Goal: Task Accomplishment & Management: Use online tool/utility

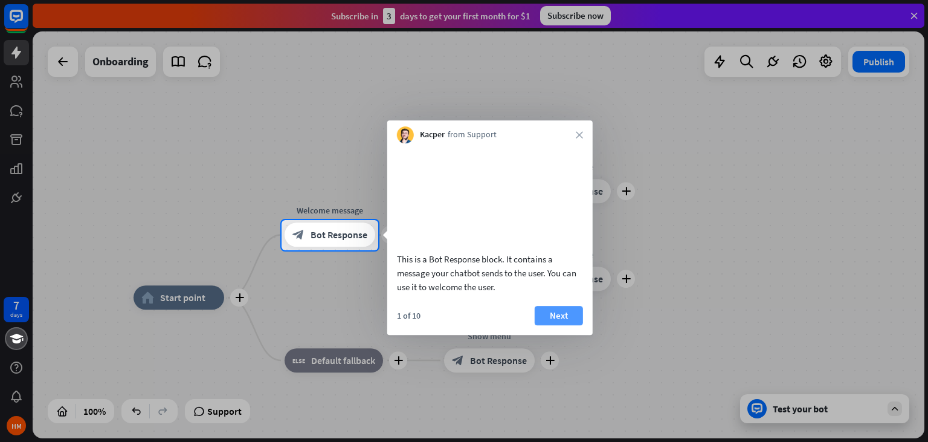
click at [562, 325] on button "Next" at bounding box center [559, 315] width 48 height 19
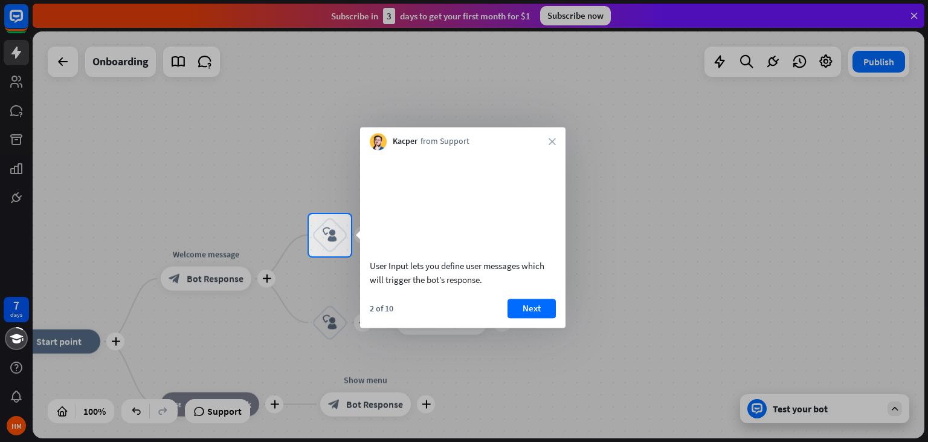
drag, startPoint x: 267, startPoint y: 337, endPoint x: 326, endPoint y: 304, distance: 67.9
click at [326, 304] on div at bounding box center [464, 349] width 928 height 186
click at [536, 318] on button "Next" at bounding box center [531, 307] width 48 height 19
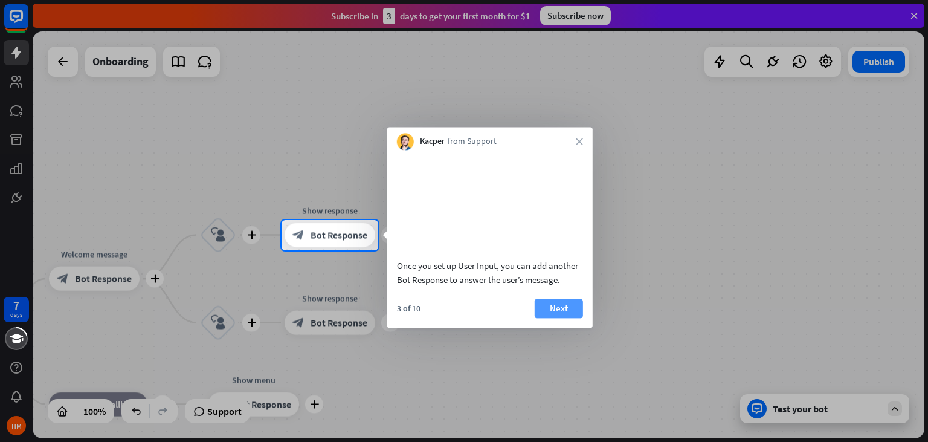
click at [555, 318] on button "Next" at bounding box center [559, 307] width 48 height 19
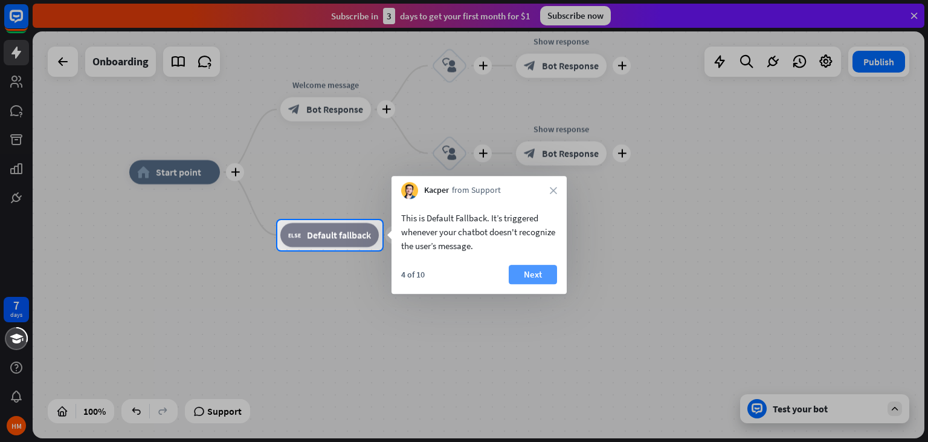
click at [530, 275] on button "Next" at bounding box center [533, 274] width 48 height 19
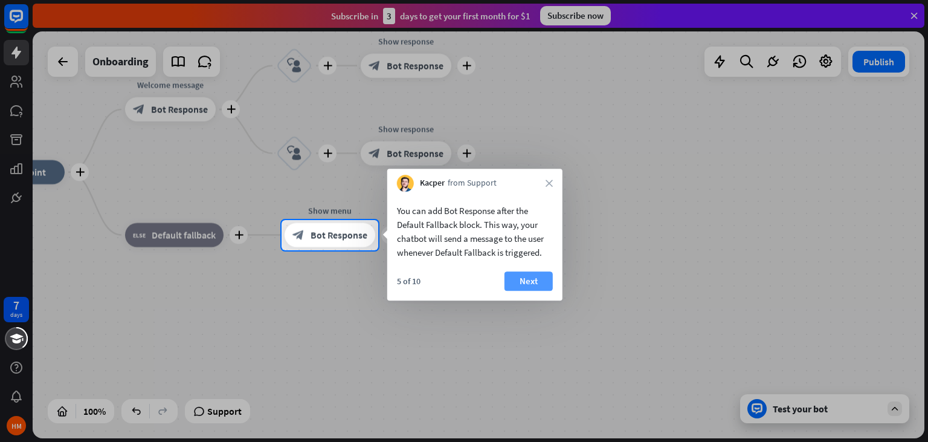
click at [542, 281] on button "Next" at bounding box center [528, 280] width 48 height 19
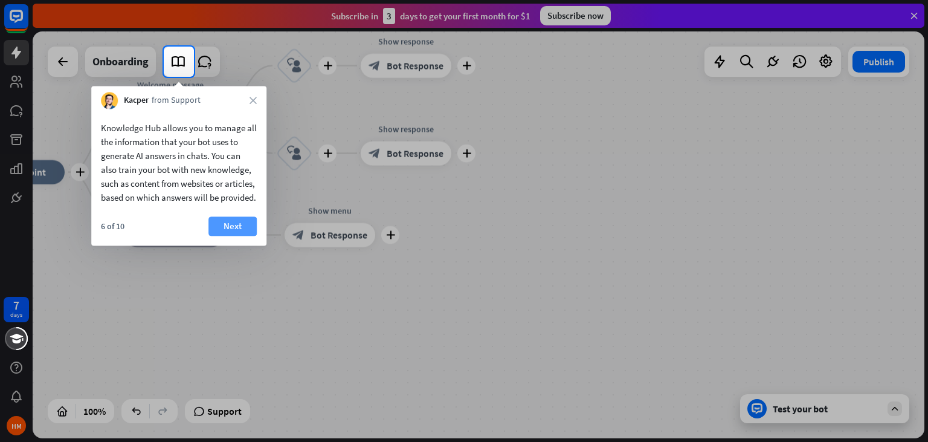
click at [239, 236] on button "Next" at bounding box center [232, 225] width 48 height 19
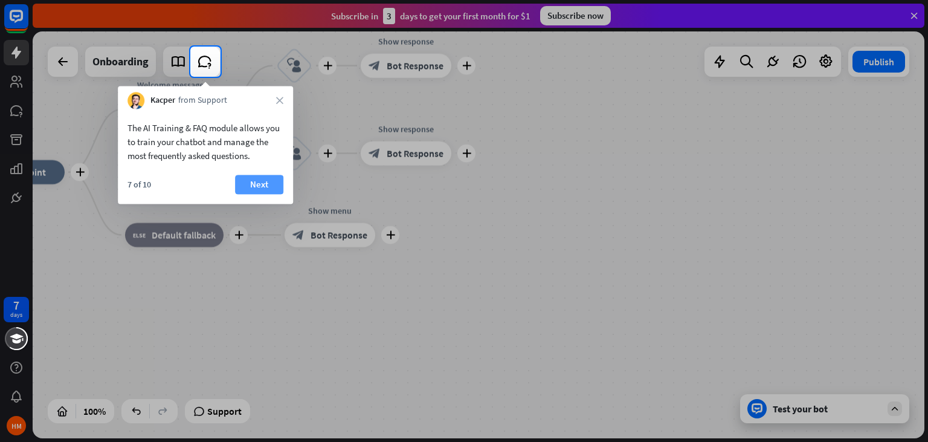
click at [258, 185] on button "Next" at bounding box center [259, 184] width 48 height 19
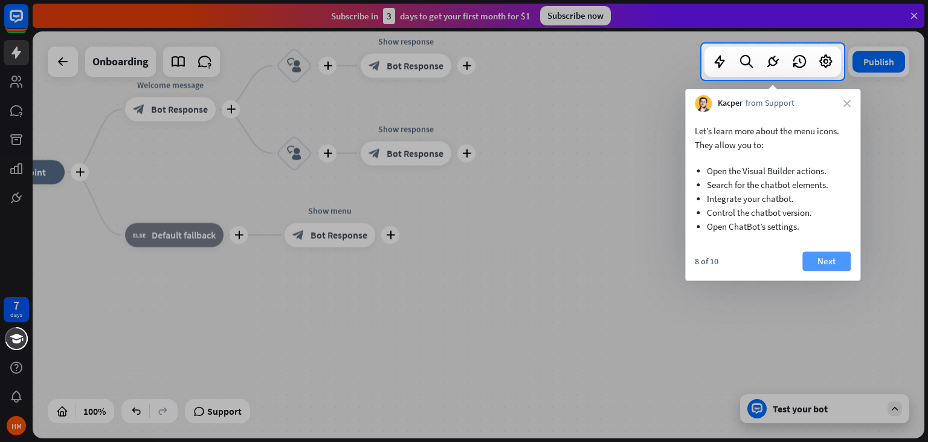
click at [815, 262] on button "Next" at bounding box center [826, 260] width 48 height 19
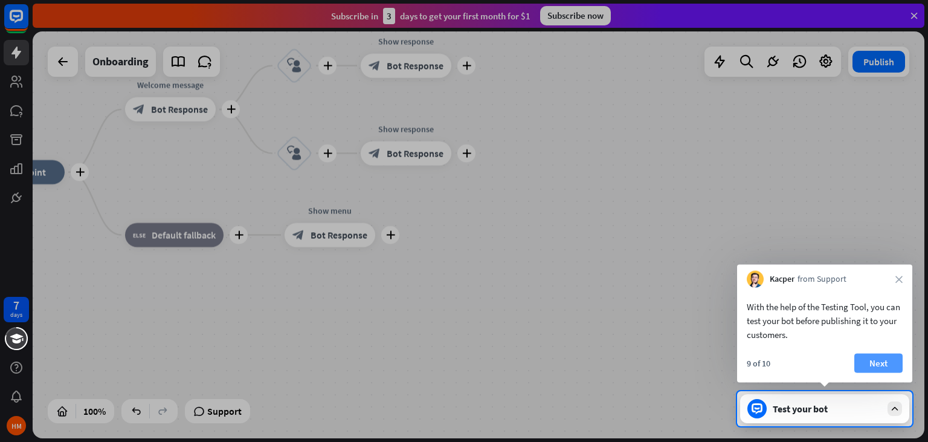
click at [887, 364] on button "Next" at bounding box center [878, 362] width 48 height 19
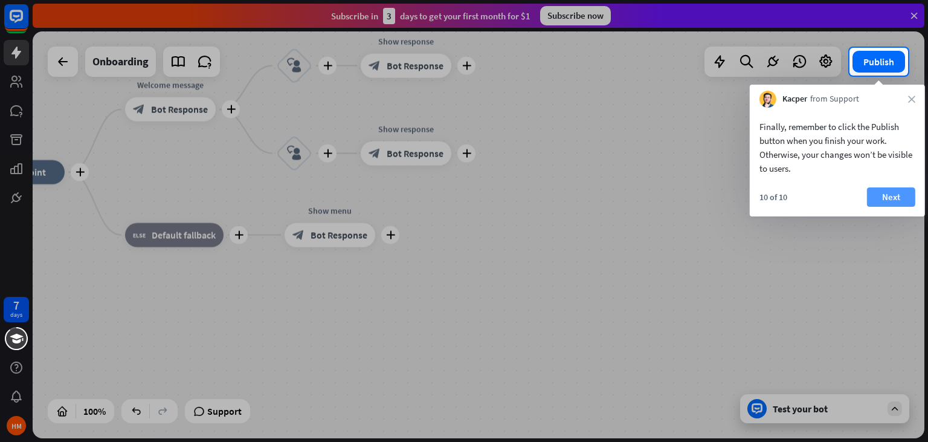
click at [888, 195] on button "Next" at bounding box center [891, 196] width 48 height 19
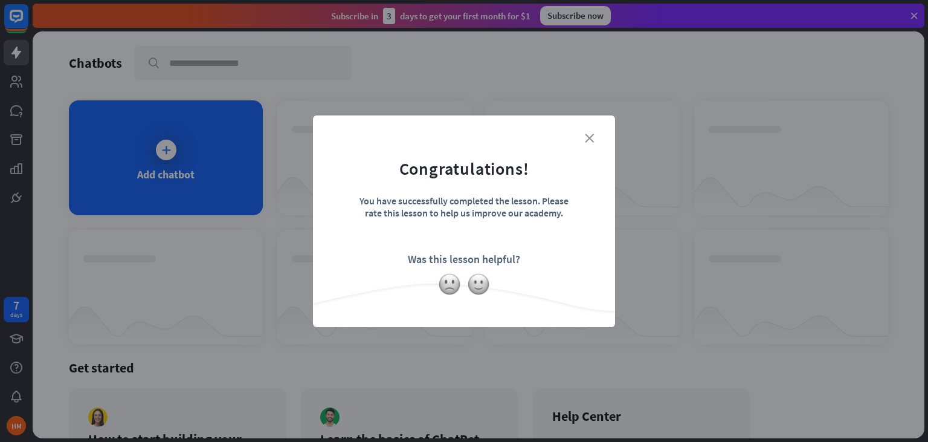
click at [587, 137] on icon "close" at bounding box center [589, 137] width 9 height 9
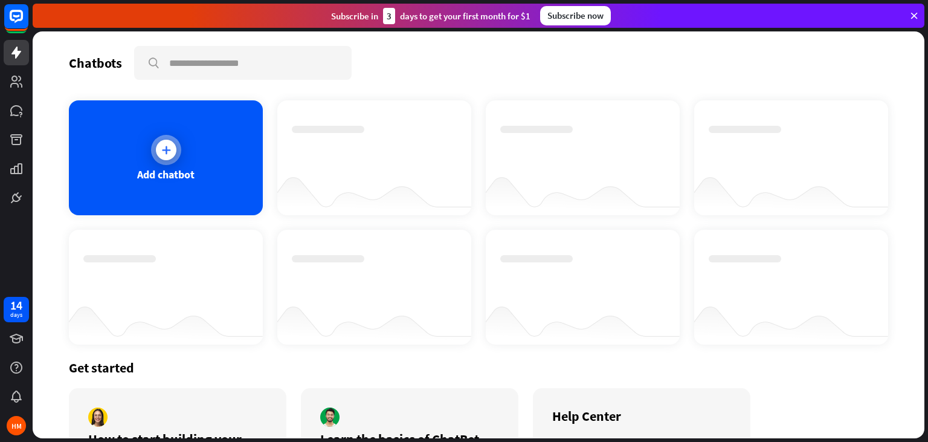
click at [187, 161] on div "Add chatbot" at bounding box center [166, 157] width 194 height 115
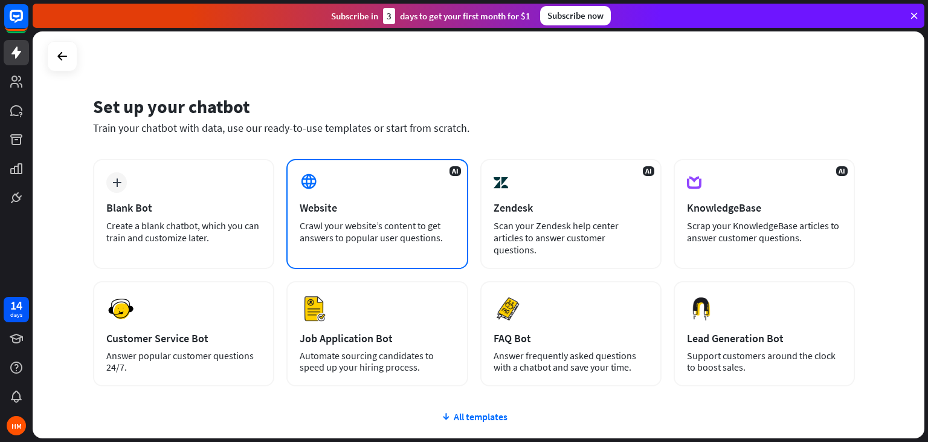
click at [406, 220] on div "Crawl your website’s content to get answers to popular user questions." at bounding box center [377, 231] width 155 height 24
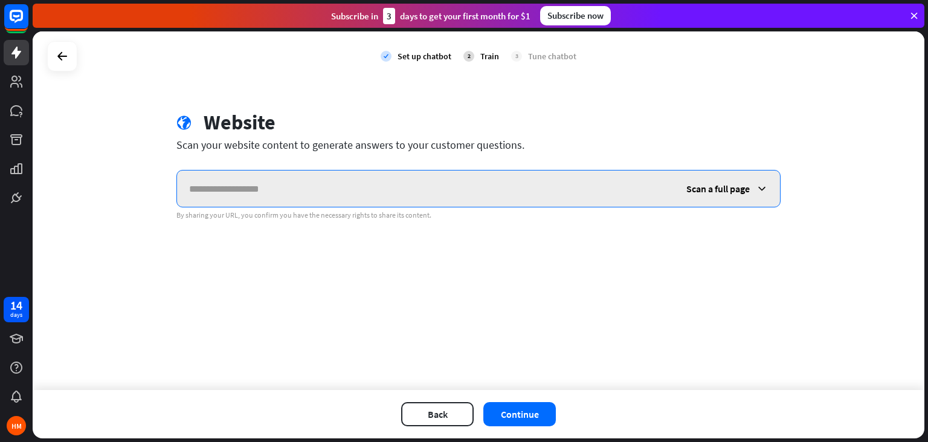
click at [327, 185] on input "text" at bounding box center [425, 188] width 497 height 36
paste input "**********"
type input "**********"
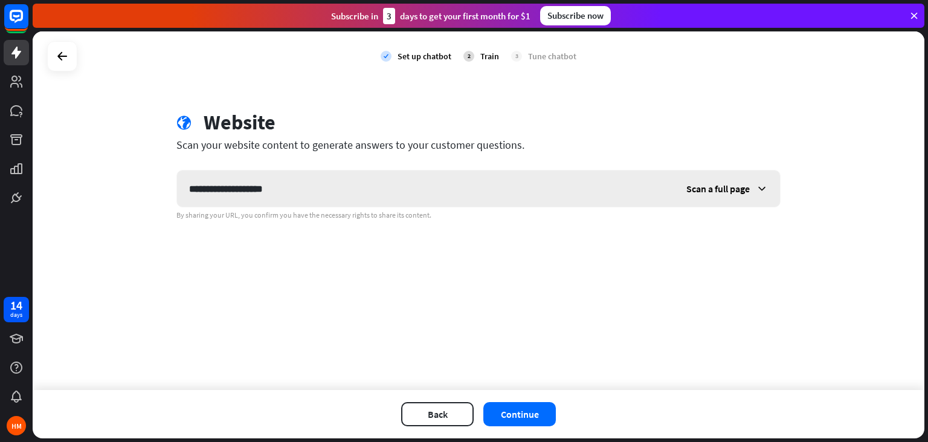
click at [721, 193] on span "Scan a full page" at bounding box center [717, 188] width 63 height 12
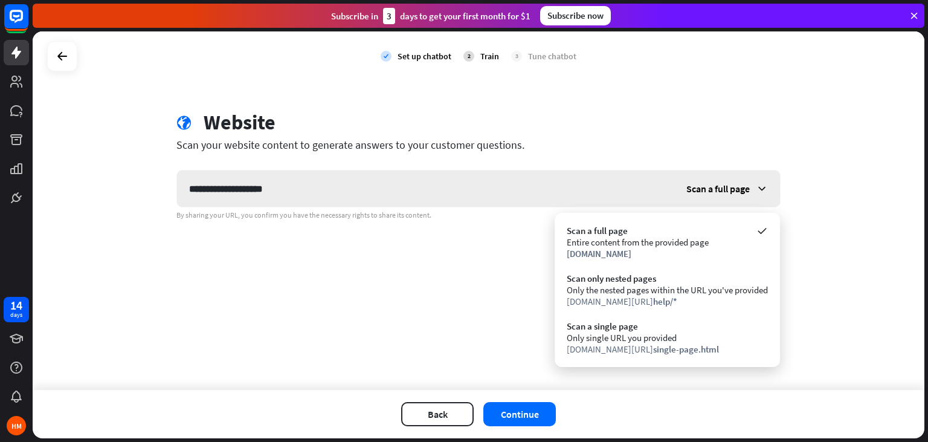
click at [721, 193] on span "Scan a full page" at bounding box center [717, 188] width 63 height 12
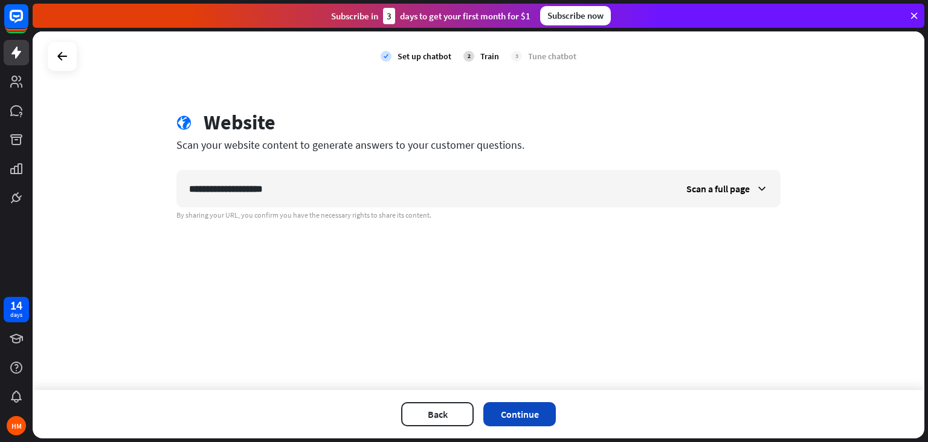
click at [528, 415] on button "Continue" at bounding box center [519, 414] width 72 height 24
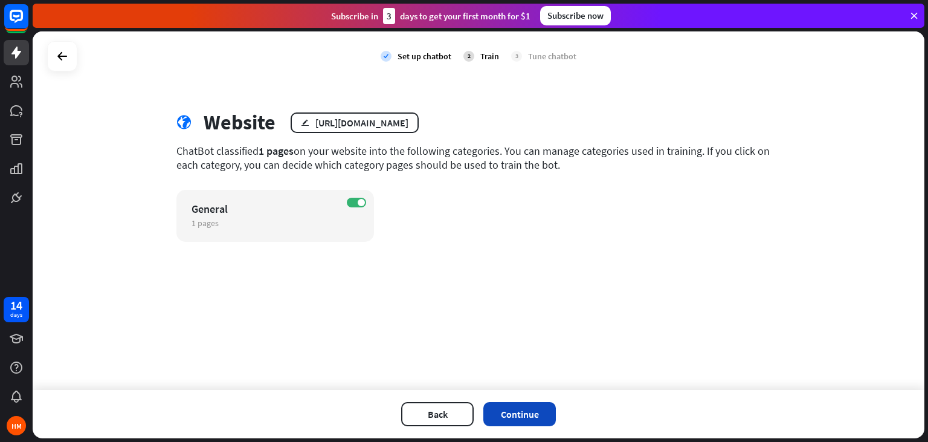
click at [519, 422] on button "Continue" at bounding box center [519, 414] width 72 height 24
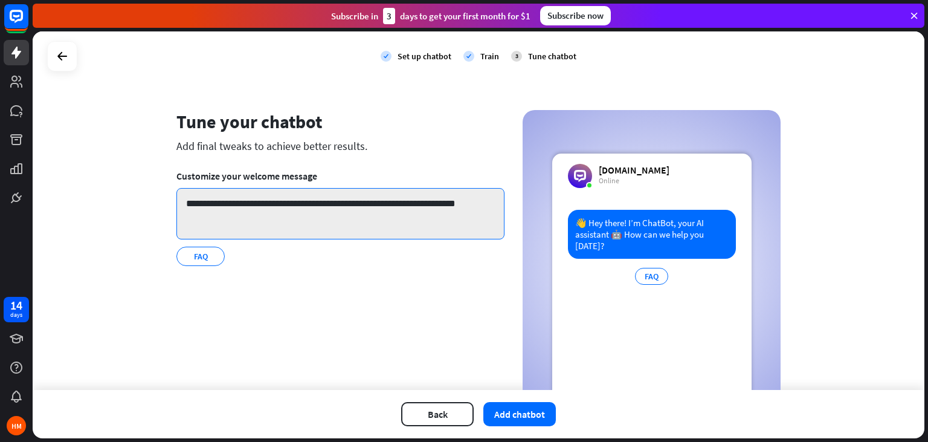
click at [289, 210] on textarea "**********" at bounding box center [340, 213] width 328 height 51
click at [290, 206] on textarea "**********" at bounding box center [340, 213] width 328 height 51
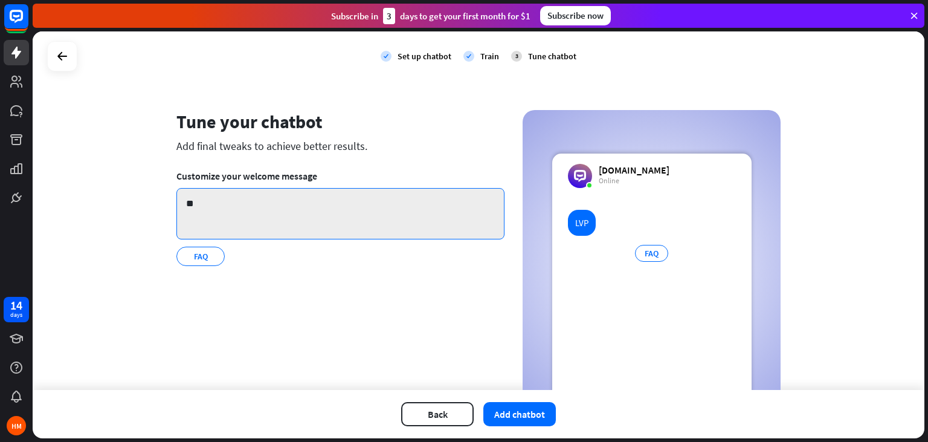
type textarea "*"
click at [256, 204] on textarea "*****" at bounding box center [340, 213] width 328 height 51
paste textarea "**********"
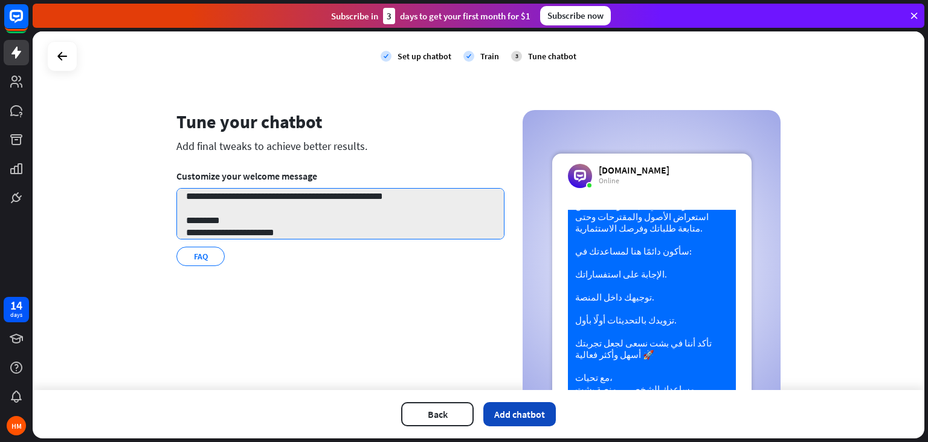
type textarea "**********"
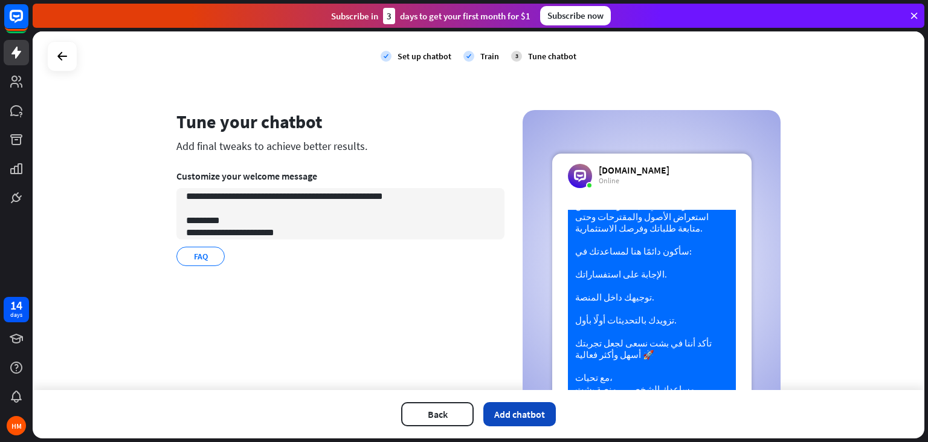
click at [532, 412] on button "Add chatbot" at bounding box center [519, 414] width 72 height 24
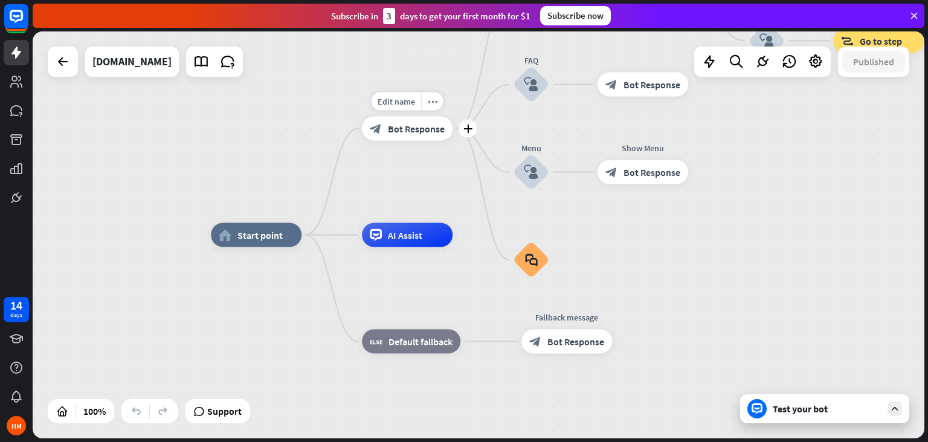
click at [406, 132] on span "Bot Response" at bounding box center [416, 128] width 57 height 12
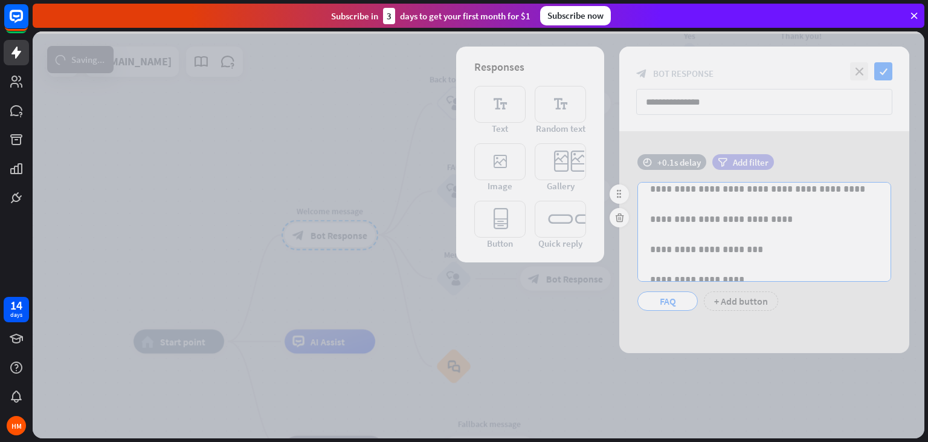
scroll to position [133, 0]
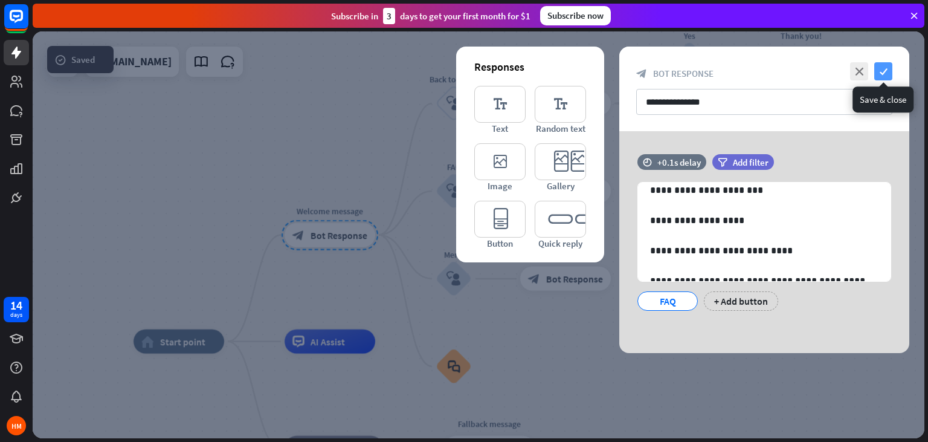
click at [876, 76] on icon "check" at bounding box center [883, 71] width 18 height 18
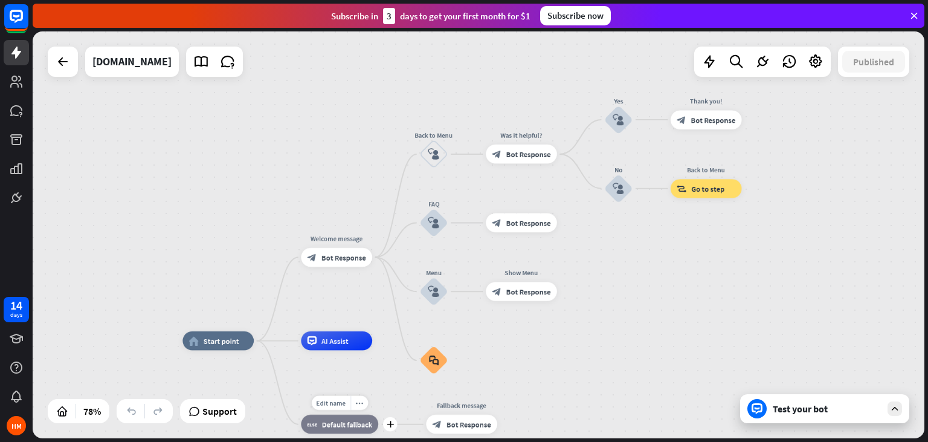
click at [334, 426] on span "Default fallback" at bounding box center [347, 424] width 50 height 10
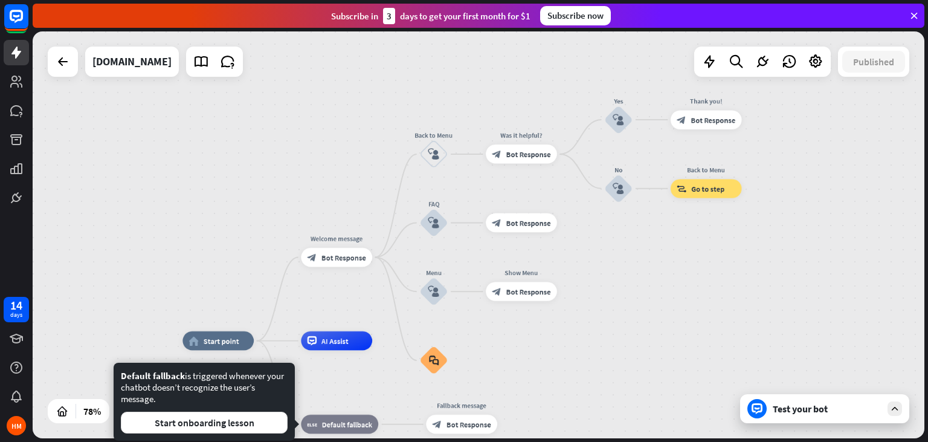
click at [802, 410] on div "Test your bot" at bounding box center [827, 408] width 109 height 12
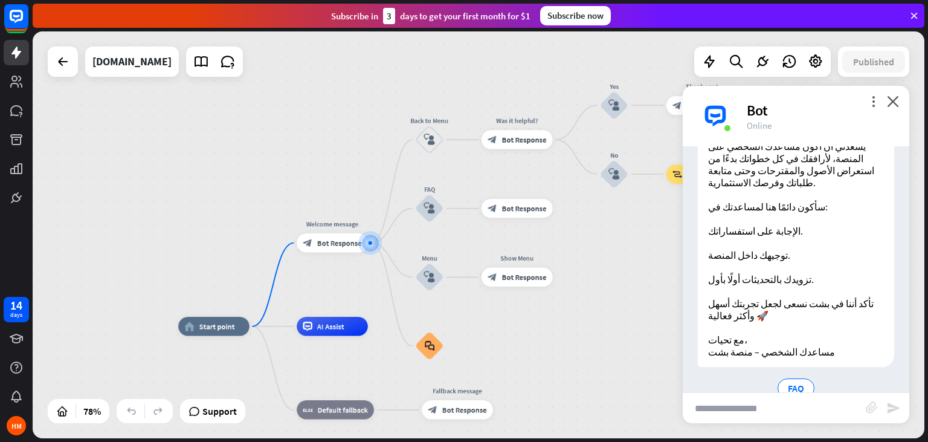
scroll to position [88, 0]
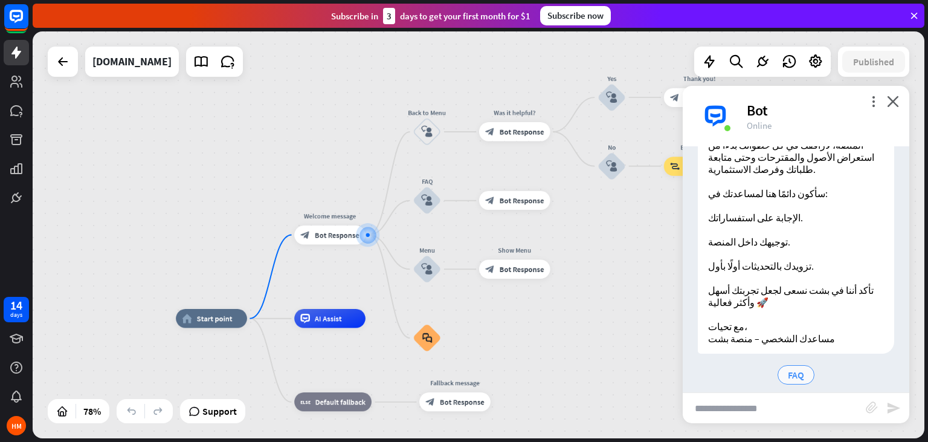
click at [791, 368] on span "FAQ" at bounding box center [796, 374] width 16 height 12
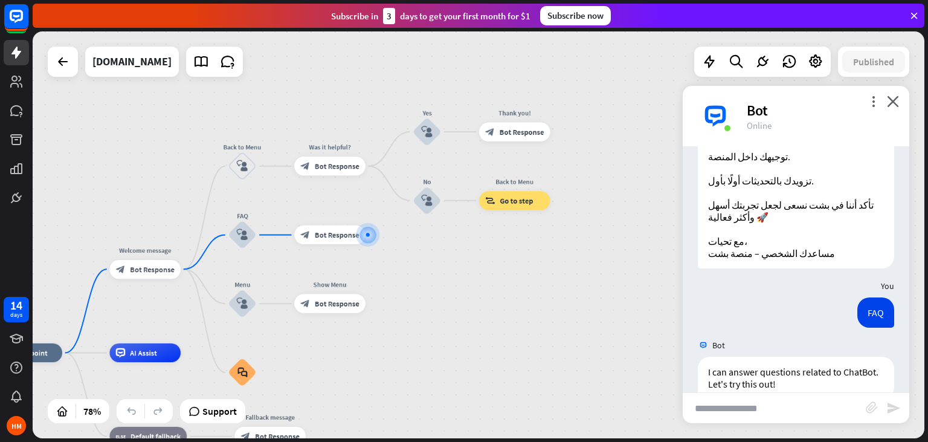
scroll to position [185, 0]
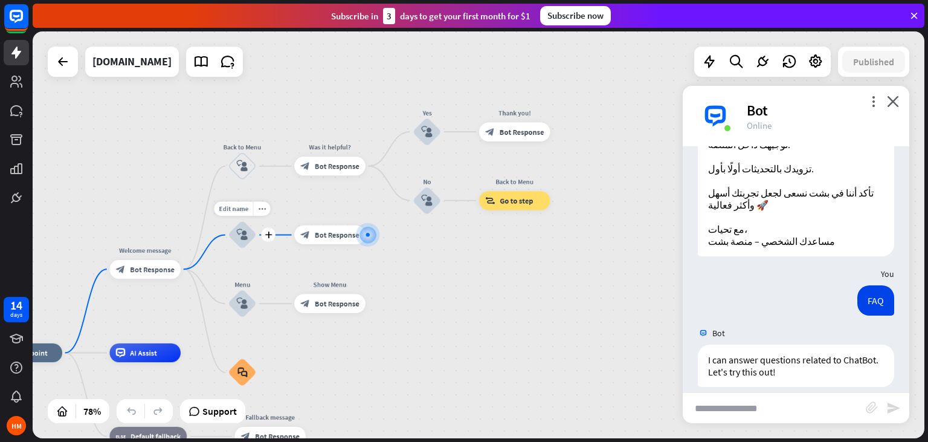
click at [245, 238] on icon "block_user_input" at bounding box center [242, 234] width 11 height 11
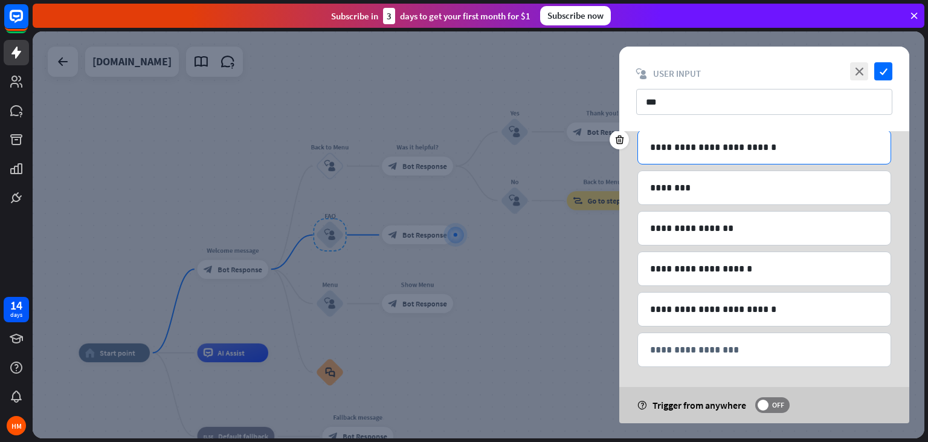
scroll to position [138, 0]
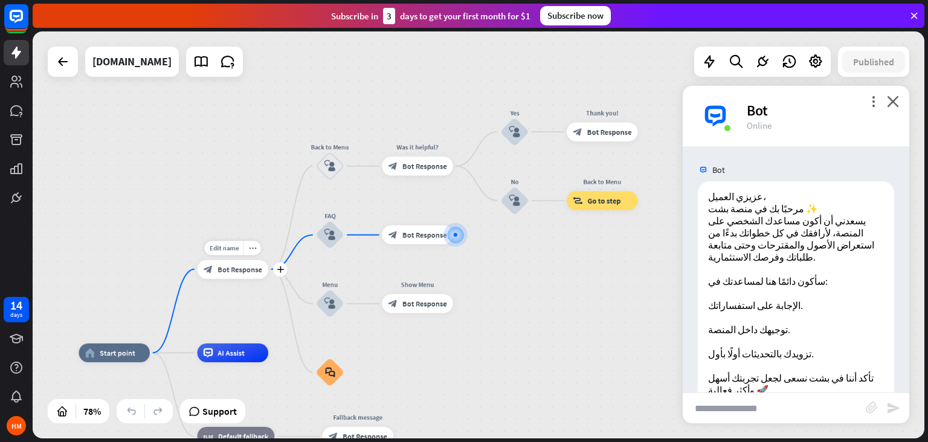
click at [233, 268] on span "Bot Response" at bounding box center [239, 270] width 45 height 10
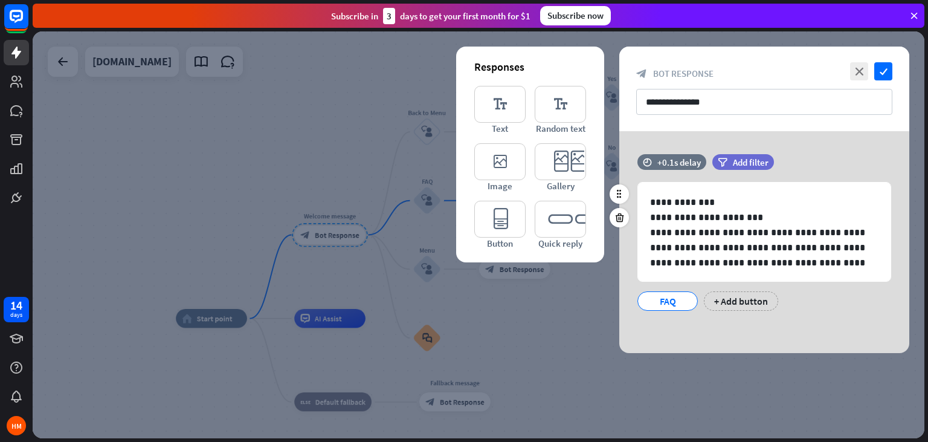
click at [670, 300] on div "FAQ" at bounding box center [668, 301] width 40 height 18
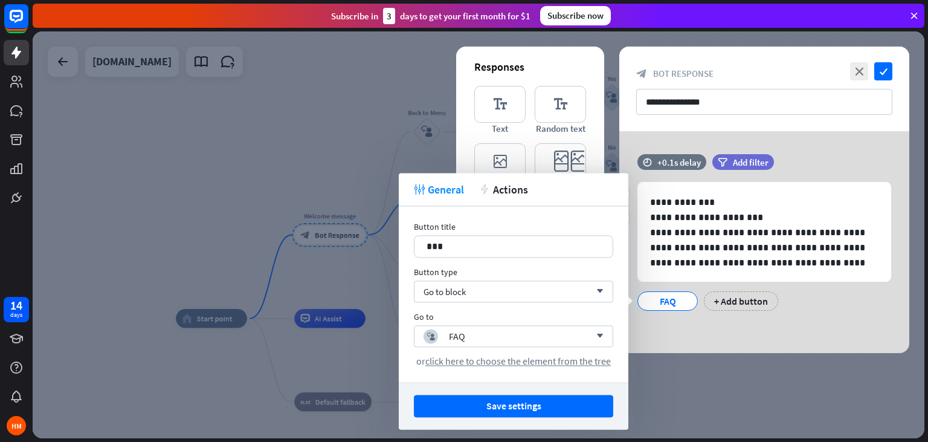
click at [672, 300] on div "FAQ" at bounding box center [668, 301] width 40 height 18
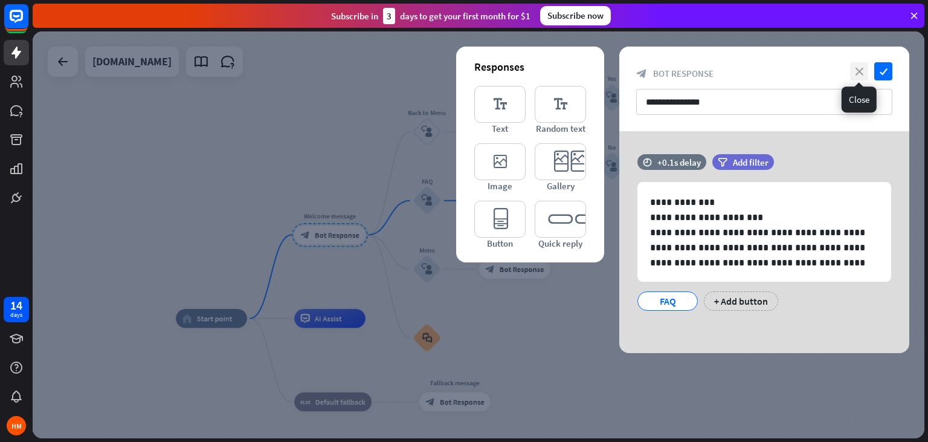
click at [860, 69] on icon "close" at bounding box center [859, 71] width 18 height 18
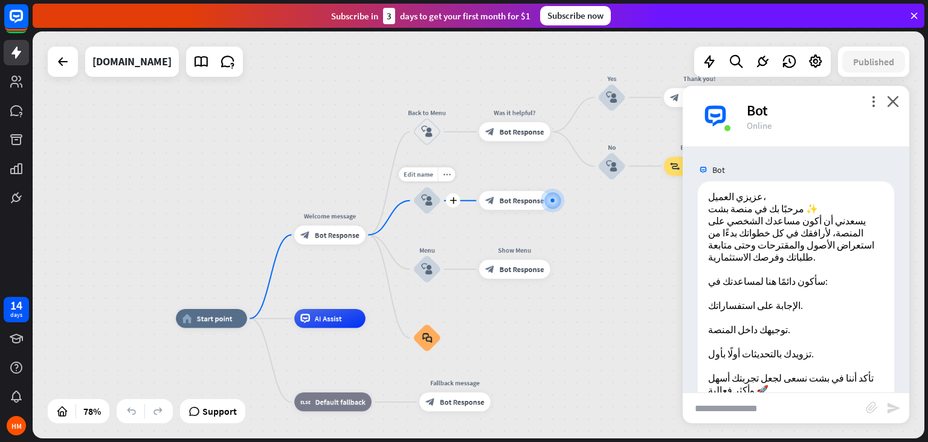
click at [426, 202] on icon "block_user_input" at bounding box center [426, 200] width 11 height 11
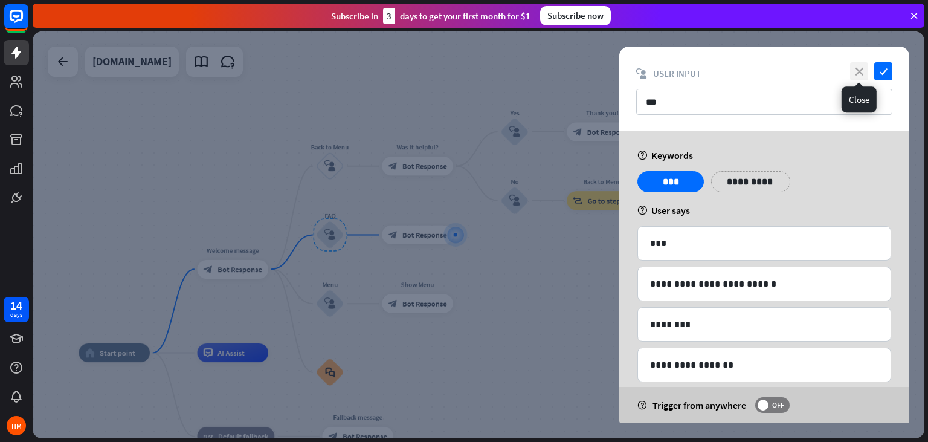
click at [857, 71] on icon "close" at bounding box center [859, 71] width 18 height 18
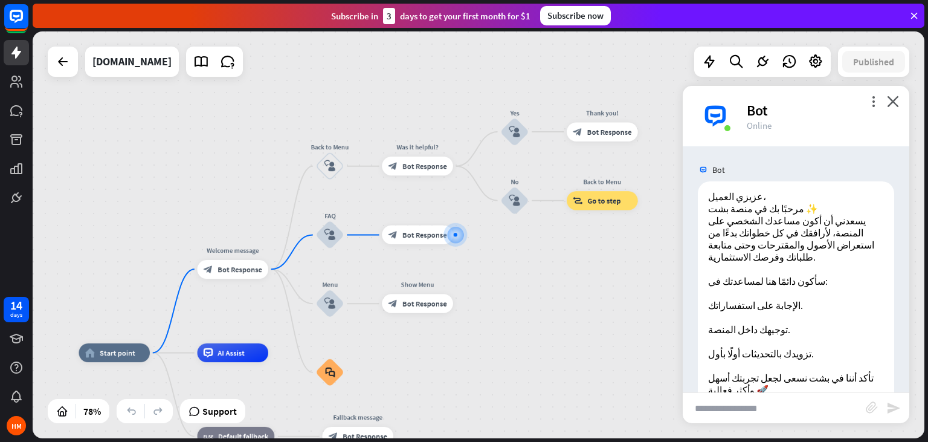
scroll to position [185, 0]
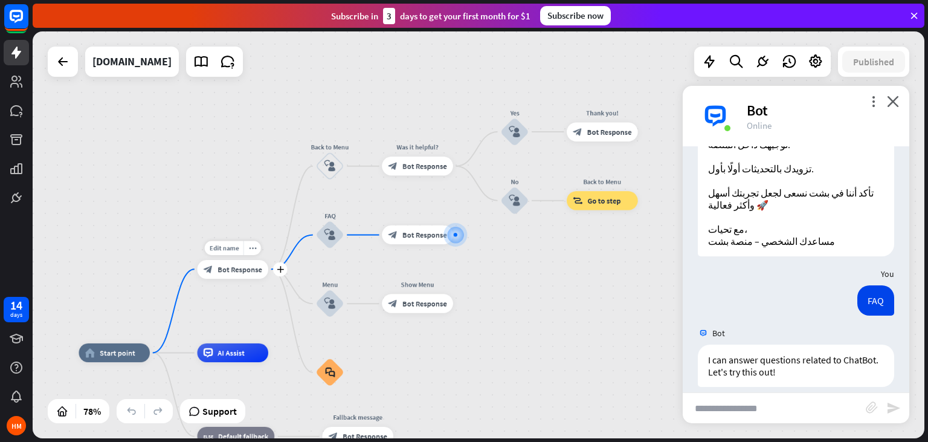
click at [242, 270] on span "Bot Response" at bounding box center [239, 270] width 45 height 10
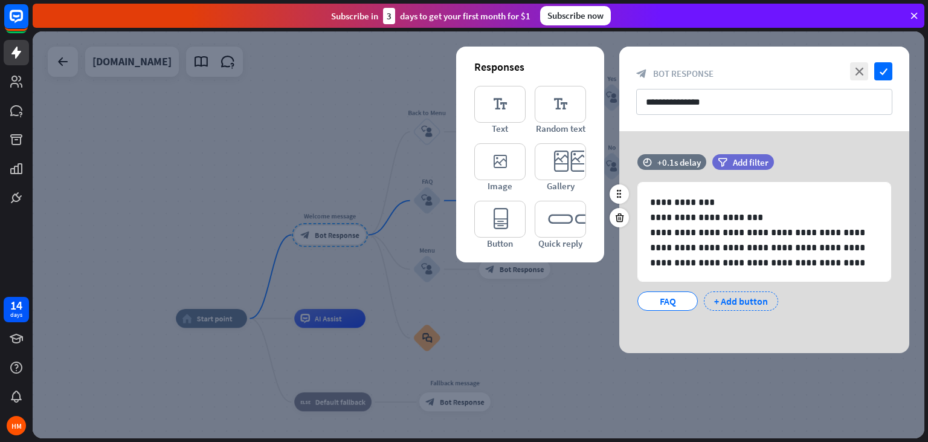
click at [745, 298] on div "+ Add button" at bounding box center [741, 300] width 74 height 19
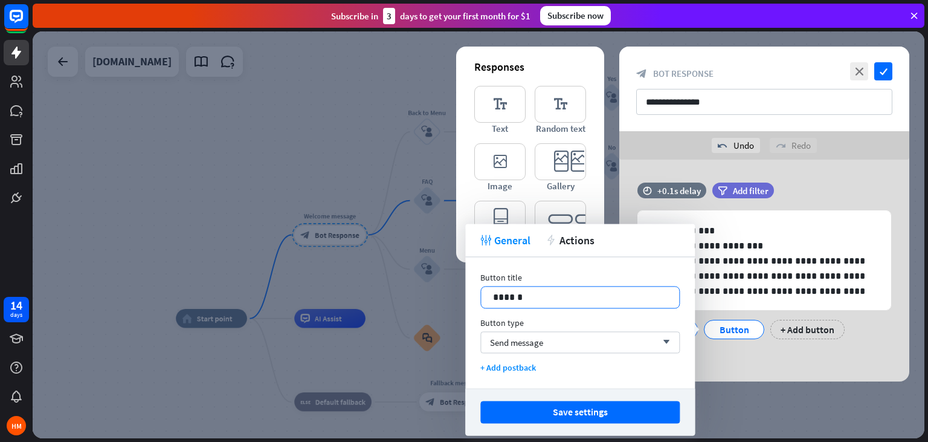
click at [553, 297] on p "******" at bounding box center [580, 296] width 174 height 15
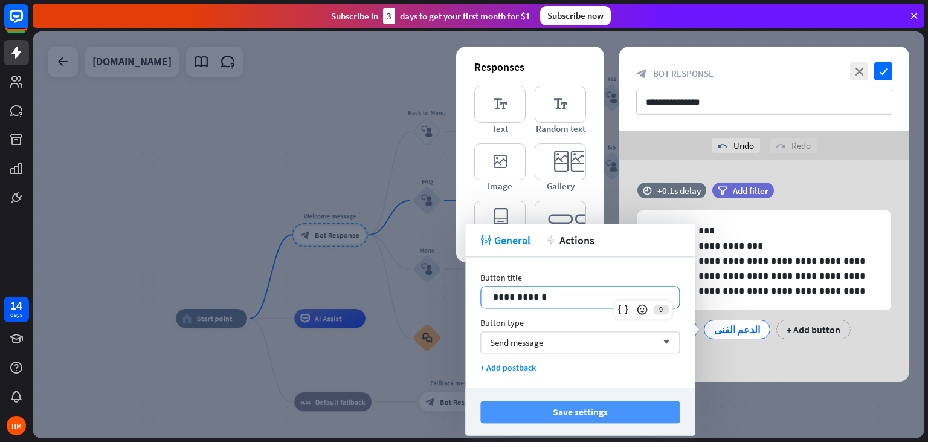
click at [576, 412] on button "Save settings" at bounding box center [579, 411] width 199 height 22
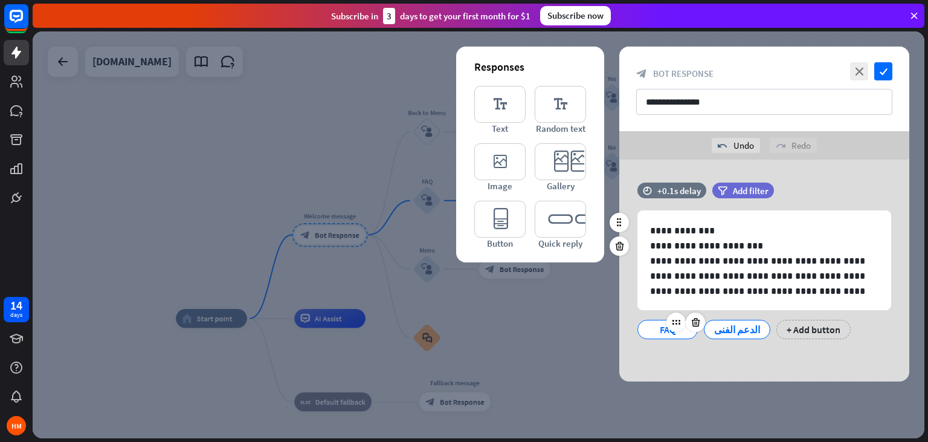
click at [656, 329] on div "FAQ" at bounding box center [668, 329] width 40 height 18
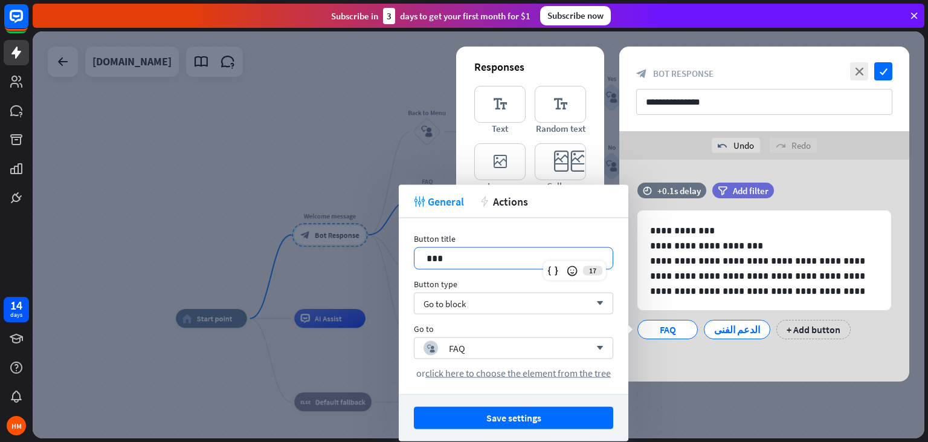
click at [484, 259] on p "***" at bounding box center [513, 258] width 174 height 15
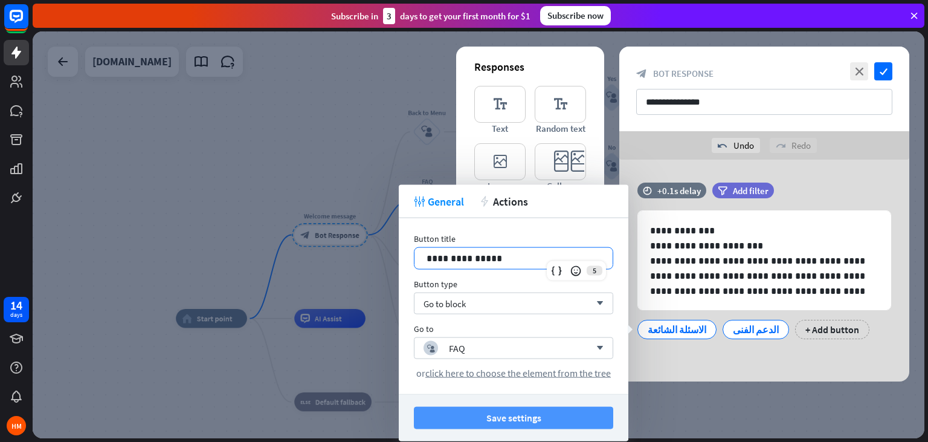
click at [498, 418] on button "Save settings" at bounding box center [513, 418] width 199 height 22
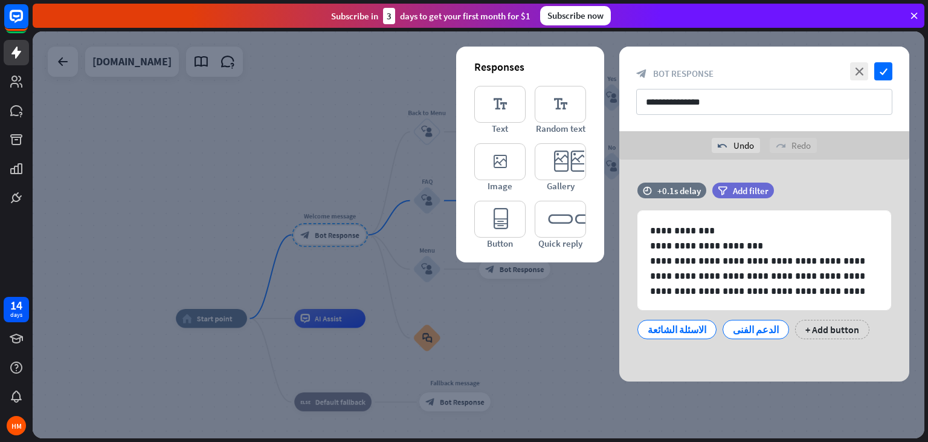
click at [347, 91] on div at bounding box center [479, 234] width 892 height 407
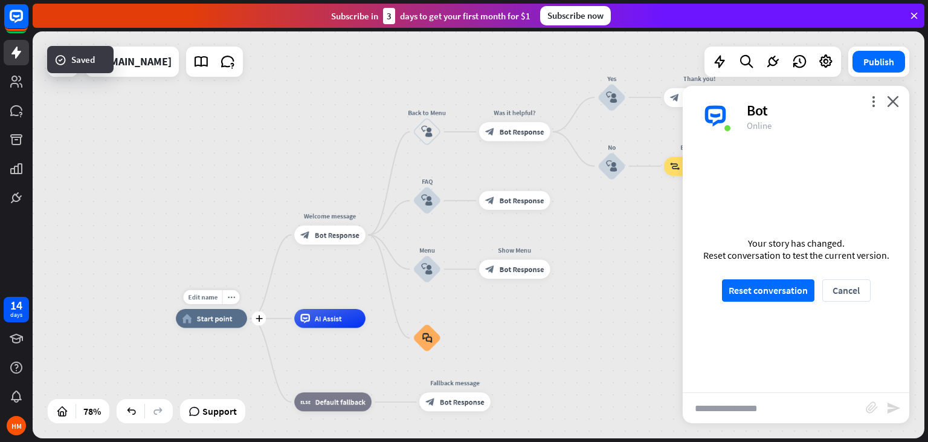
click at [213, 315] on span "Start point" at bounding box center [215, 318] width 36 height 10
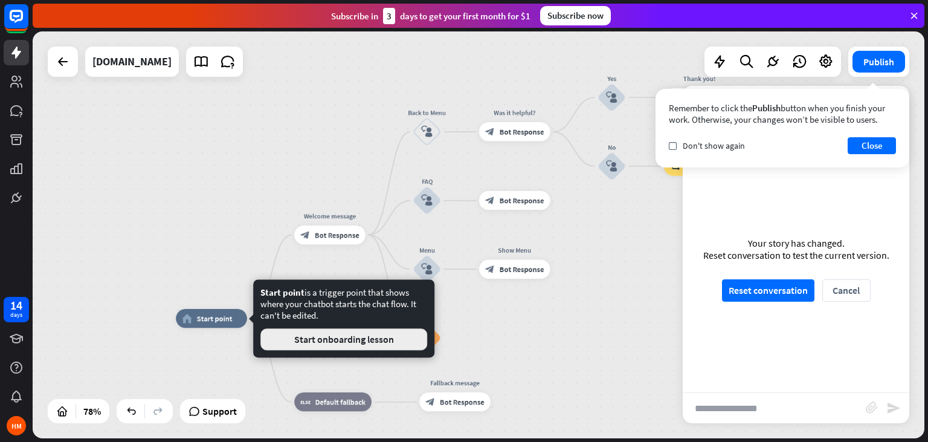
click at [313, 340] on button "Start onboarding lesson" at bounding box center [343, 339] width 167 height 22
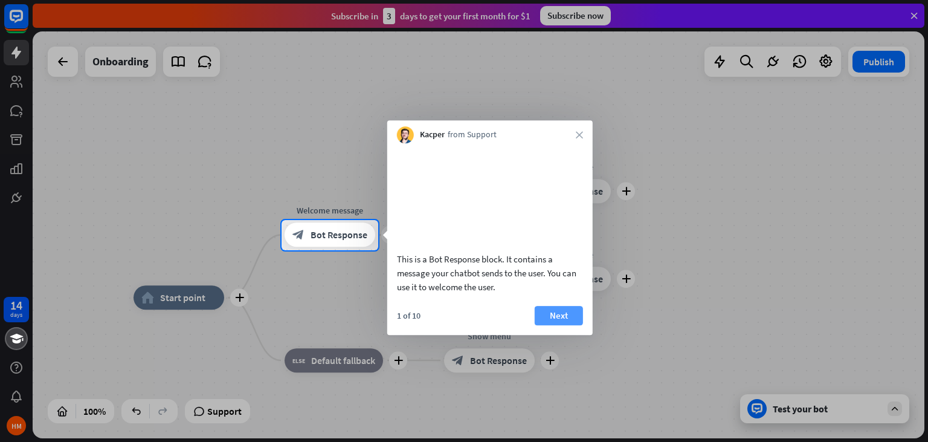
click at [568, 325] on button "Next" at bounding box center [559, 315] width 48 height 19
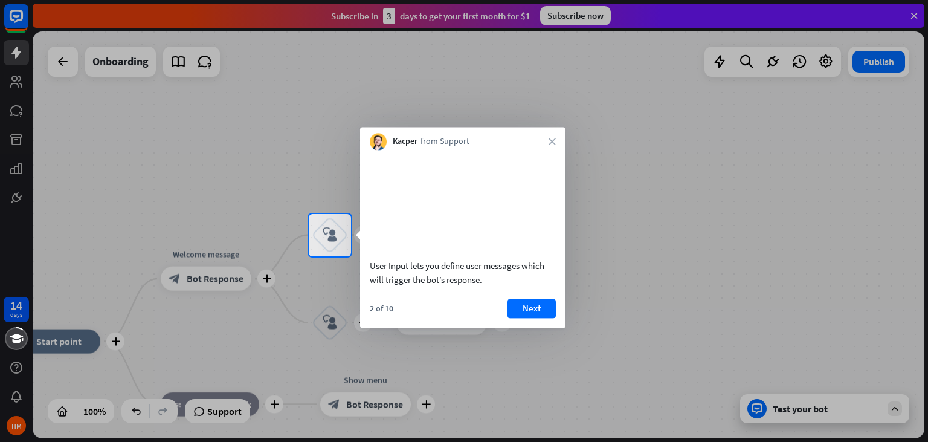
click at [551, 137] on div "Kacper from Support close" at bounding box center [462, 138] width 205 height 23
click at [550, 313] on div "User Input lets you define user messages which will trigger the bot’s response.…" at bounding box center [462, 239] width 205 height 178
click at [541, 318] on button "Next" at bounding box center [531, 307] width 48 height 19
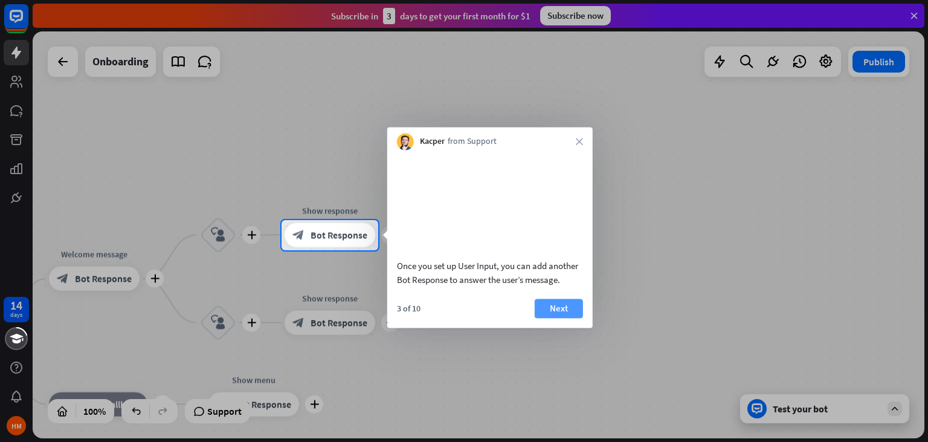
click at [576, 318] on button "Next" at bounding box center [559, 307] width 48 height 19
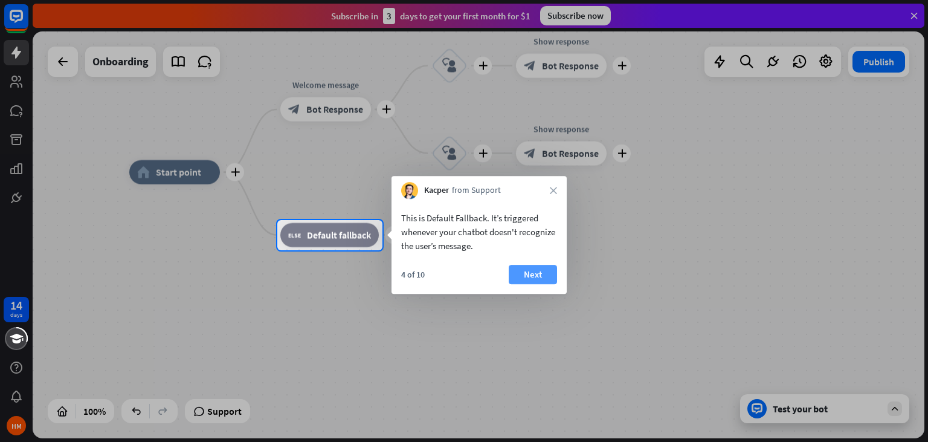
click at [529, 275] on button "Next" at bounding box center [533, 274] width 48 height 19
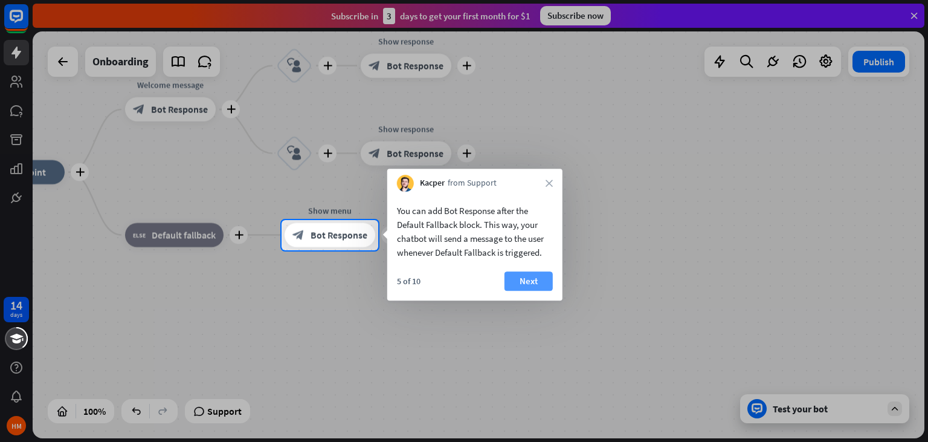
click at [541, 281] on button "Next" at bounding box center [528, 280] width 48 height 19
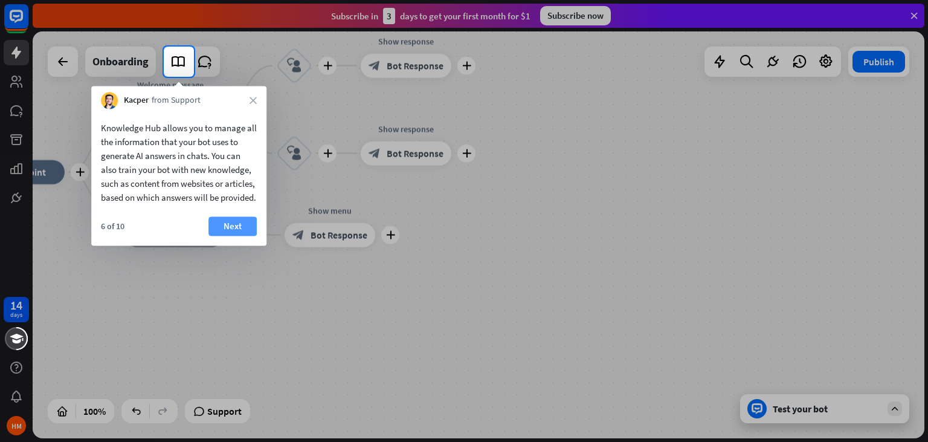
click at [246, 236] on button "Next" at bounding box center [232, 225] width 48 height 19
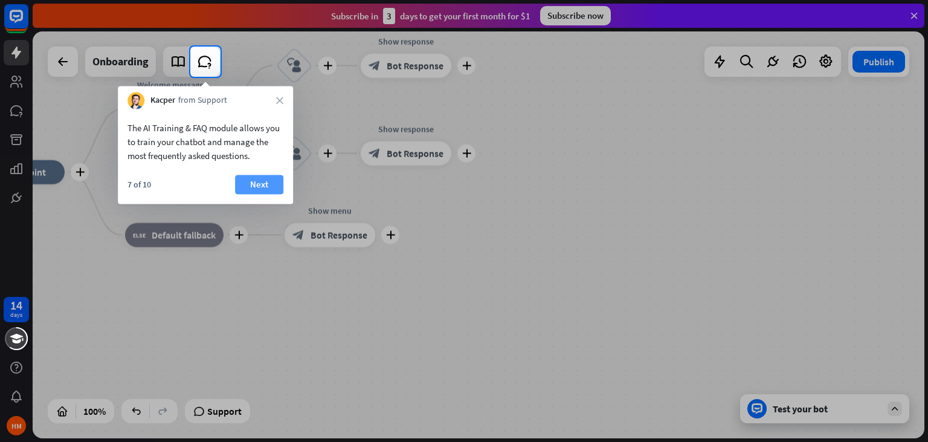
click at [269, 186] on button "Next" at bounding box center [259, 184] width 48 height 19
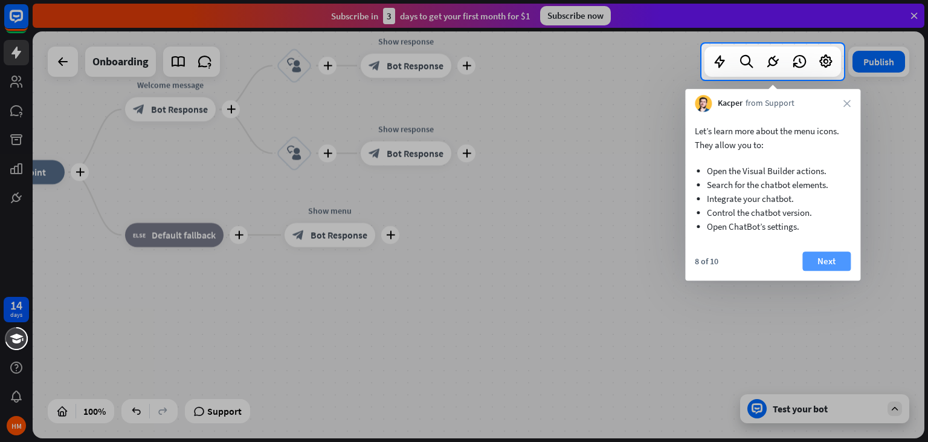
click at [832, 258] on button "Next" at bounding box center [826, 260] width 48 height 19
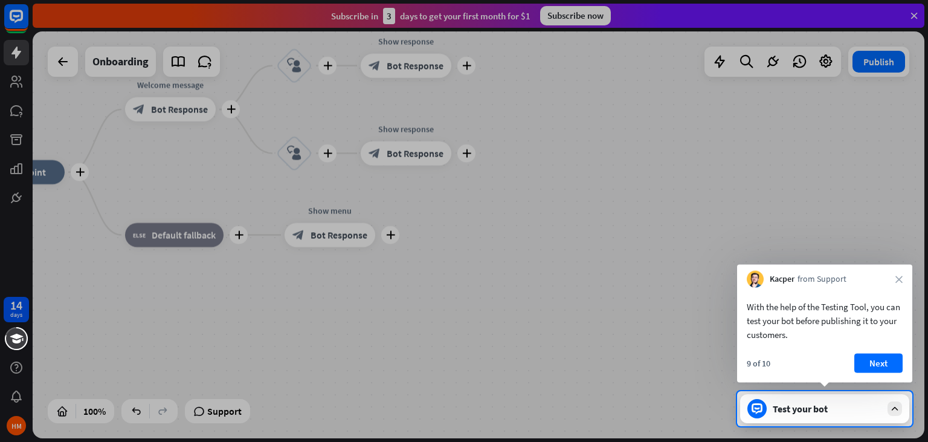
click at [880, 352] on div "With the help of the Testing Tool, you can test your bot before publishing it t…" at bounding box center [824, 335] width 175 height 95
click at [880, 359] on button "Next" at bounding box center [878, 362] width 48 height 19
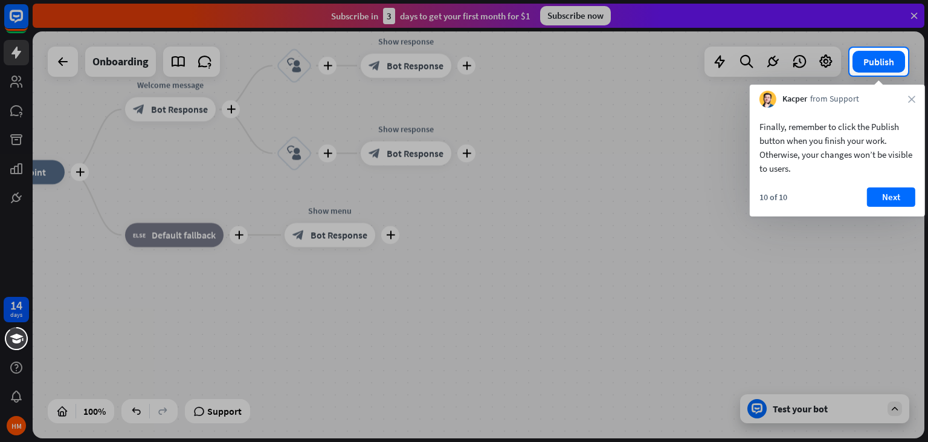
click at [890, 182] on div "Finally, remember to click the Publish button when you finish your work. Otherw…" at bounding box center [837, 162] width 175 height 109
click at [891, 191] on button "Next" at bounding box center [891, 196] width 48 height 19
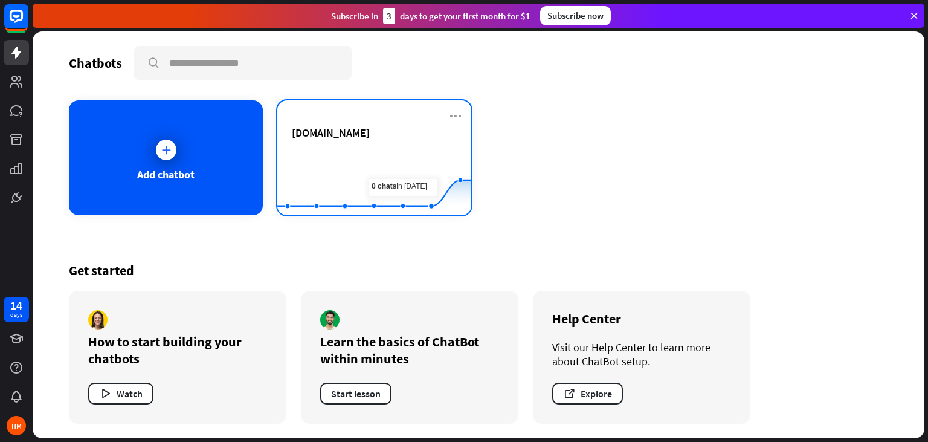
click at [383, 141] on div "[DOMAIN_NAME]" at bounding box center [374, 147] width 165 height 42
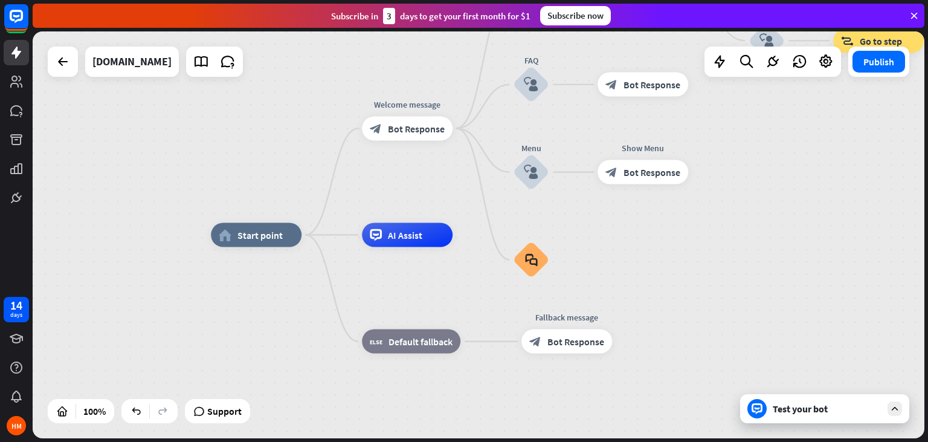
click at [850, 405] on div "Test your bot" at bounding box center [827, 408] width 109 height 12
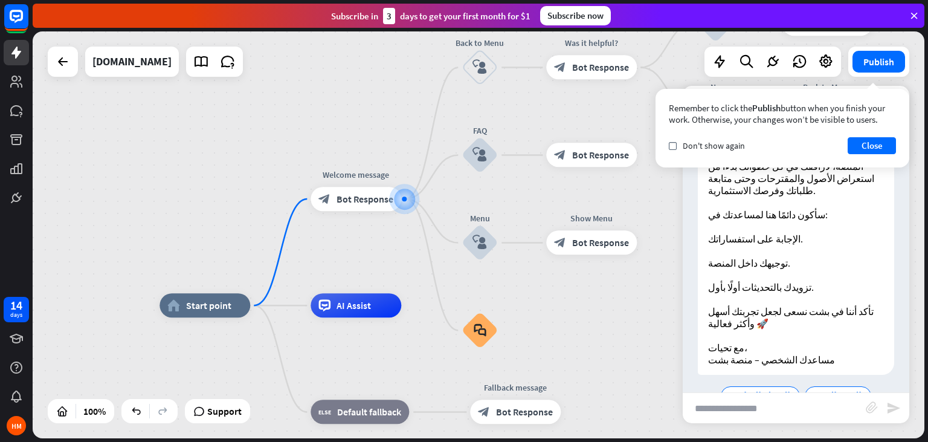
scroll to position [88, 0]
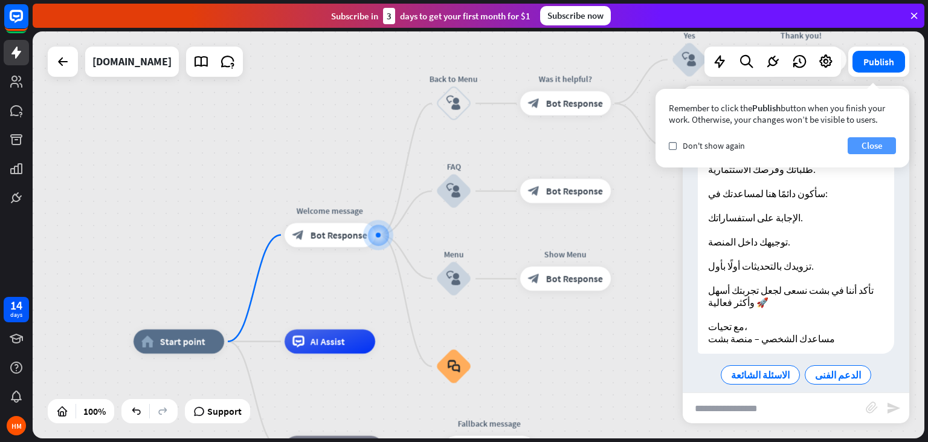
click at [869, 146] on button "Close" at bounding box center [871, 145] width 48 height 17
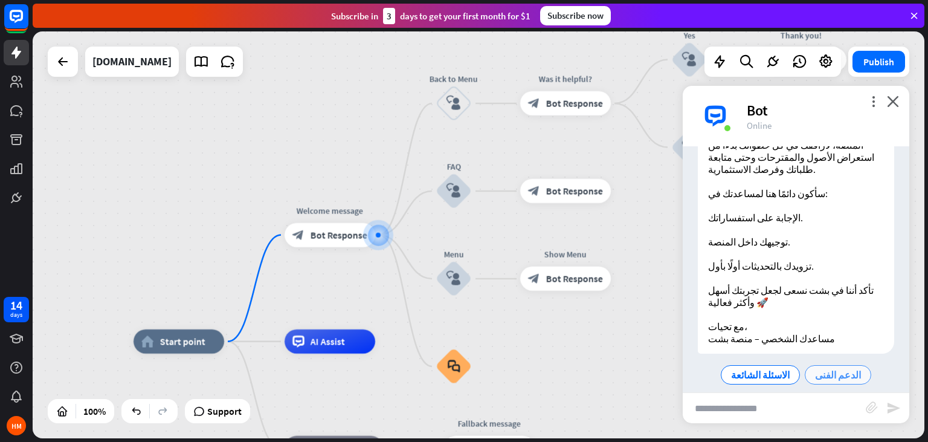
click at [830, 368] on span "الدعم الفنى" at bounding box center [838, 374] width 46 height 12
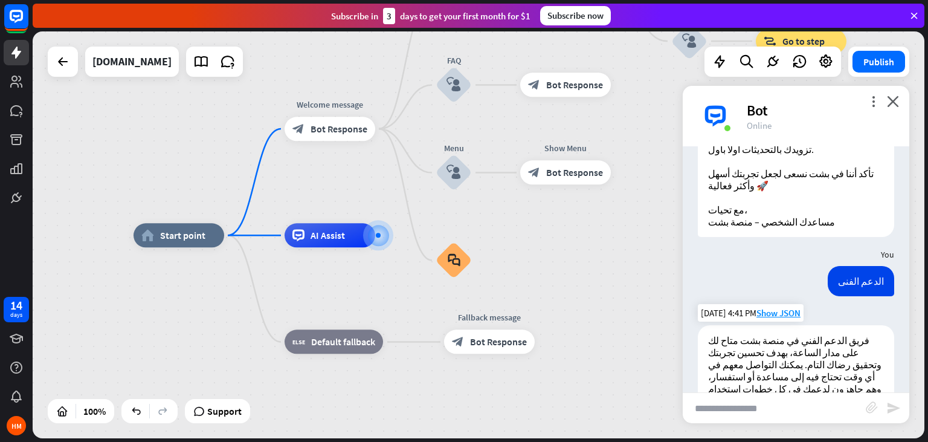
scroll to position [221, 0]
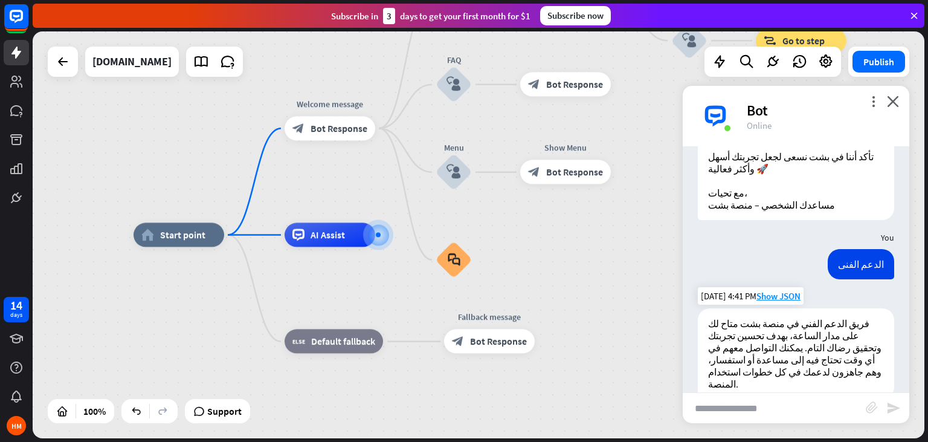
click at [750, 323] on p "فريق الدعم الفني في منصة بشت متاح لك على مدار الساعة، بهدف تحسين تجربتك وتحقيق …" at bounding box center [796, 353] width 176 height 72
click at [781, 290] on span "Show JSON" at bounding box center [778, 295] width 44 height 11
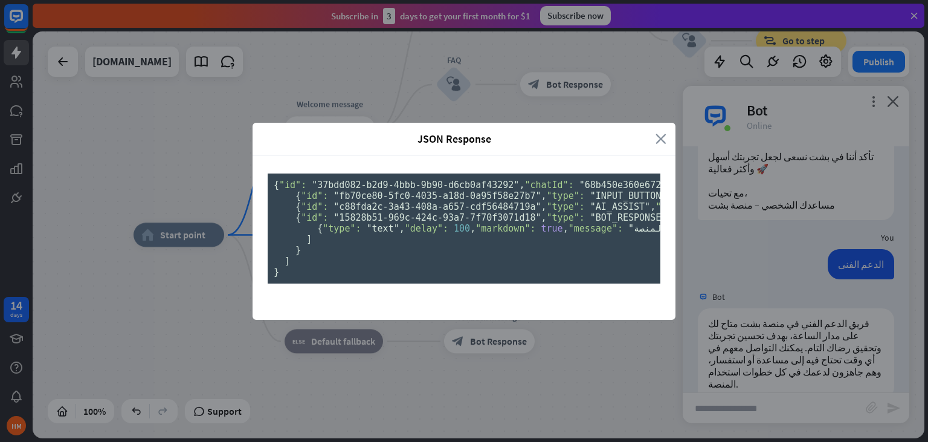
click at [666, 132] on icon "close" at bounding box center [660, 139] width 11 height 14
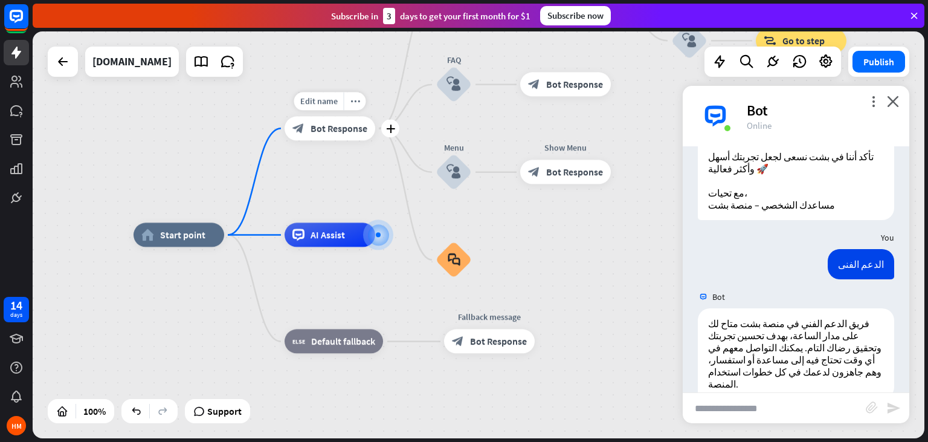
click at [336, 134] on span "Bot Response" at bounding box center [338, 128] width 57 height 12
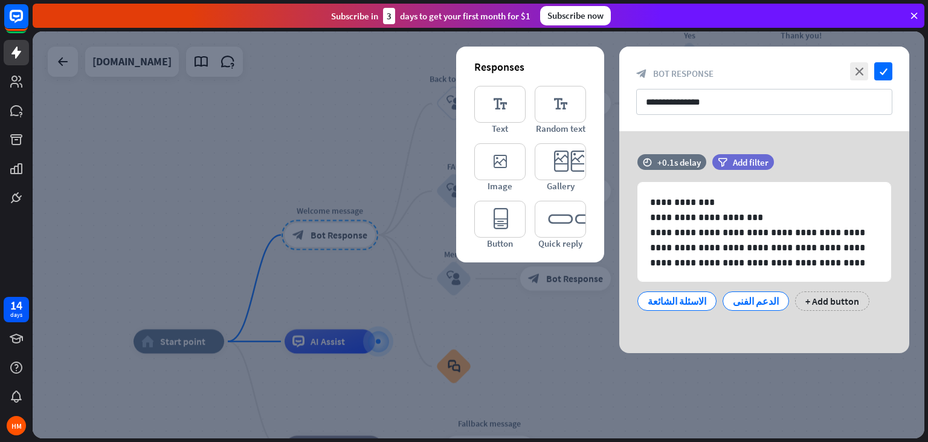
click at [424, 169] on div at bounding box center [479, 234] width 892 height 407
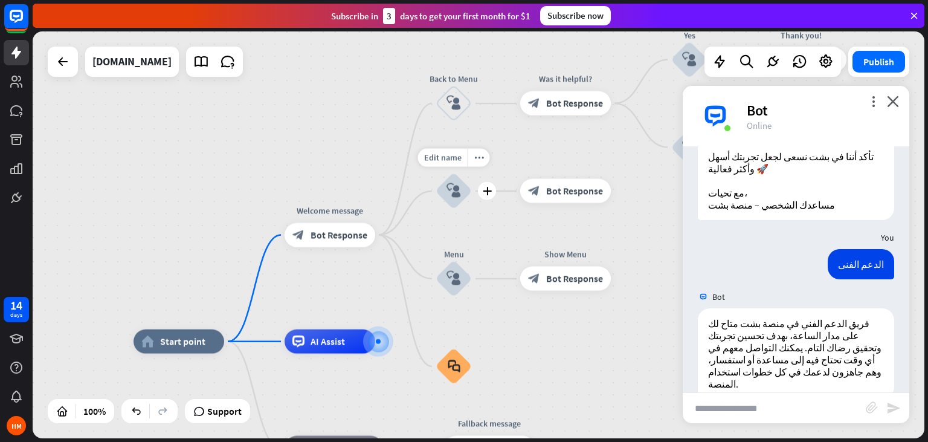
click at [458, 183] on div "block_user_input" at bounding box center [454, 191] width 36 height 36
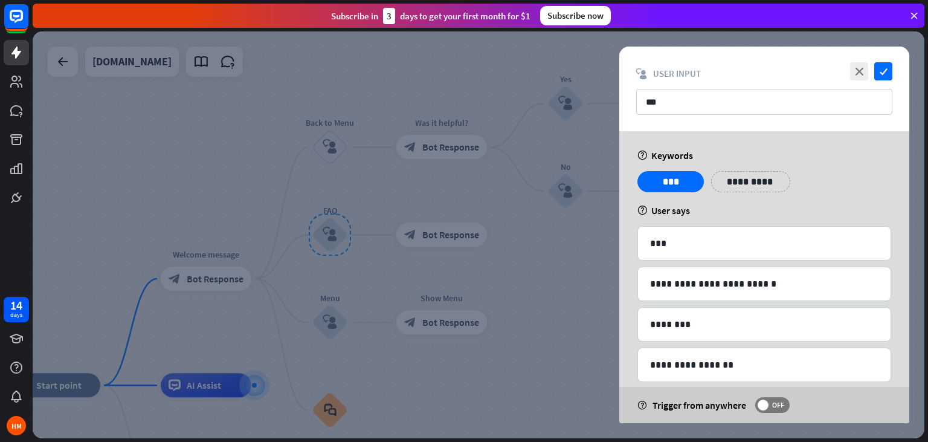
click at [379, 185] on div at bounding box center [479, 234] width 892 height 407
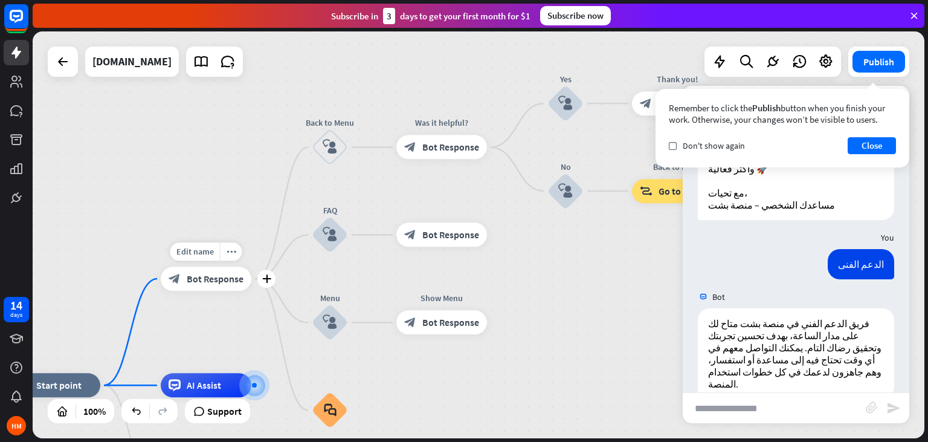
click at [199, 285] on div "block_bot_response Bot Response" at bounding box center [206, 278] width 91 height 24
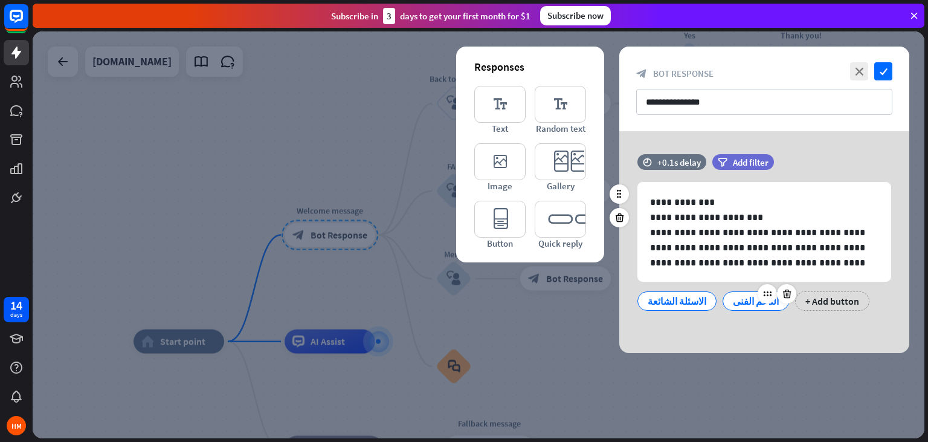
click at [733, 306] on div "الدعم الفنى" at bounding box center [756, 301] width 46 height 18
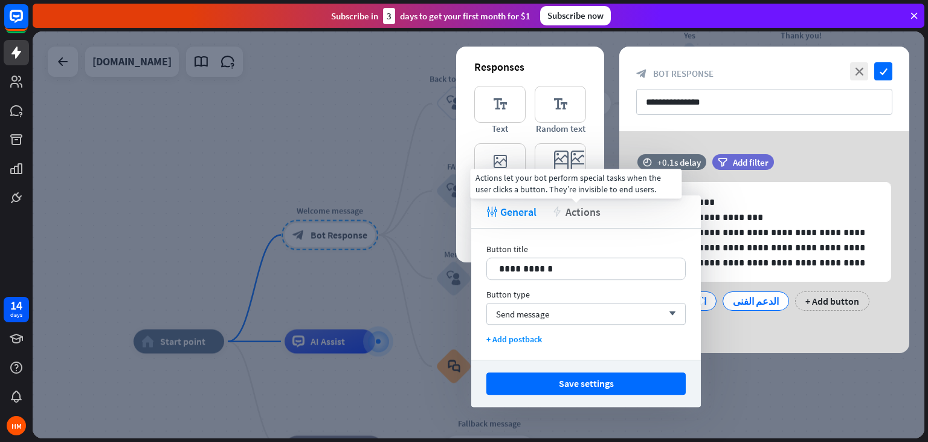
click at [598, 219] on span "Actions" at bounding box center [582, 212] width 35 height 14
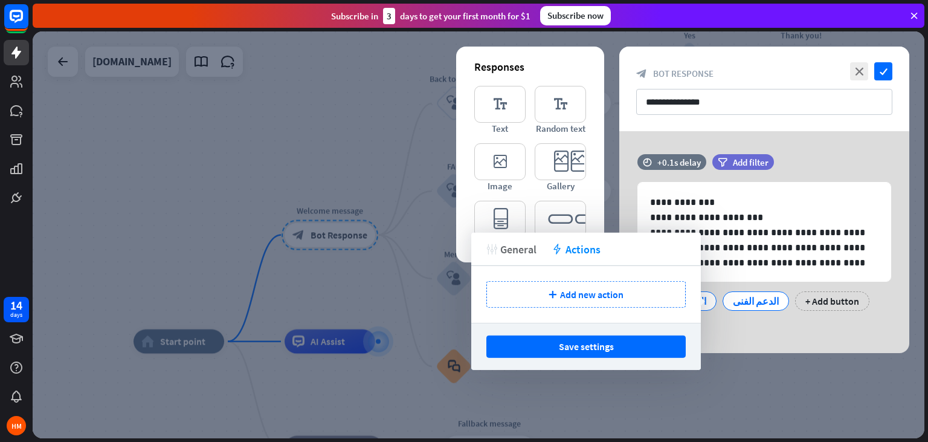
click at [518, 248] on span "General" at bounding box center [518, 249] width 36 height 14
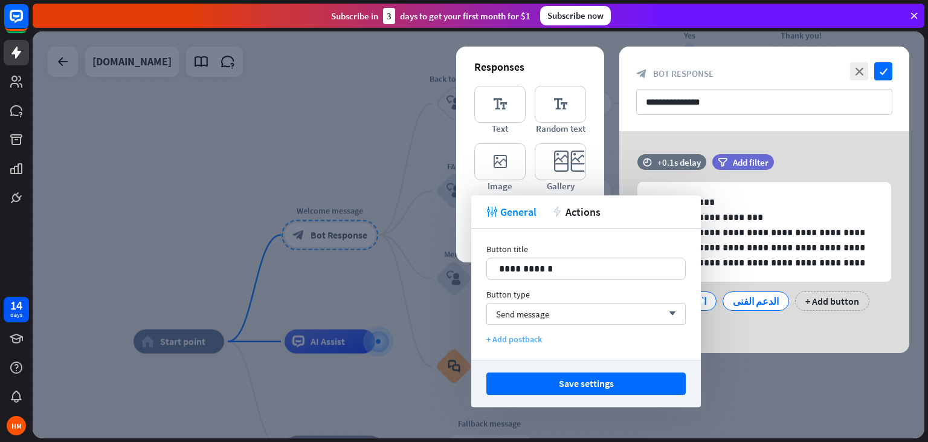
click at [526, 338] on div "+ Add postback" at bounding box center [585, 338] width 199 height 11
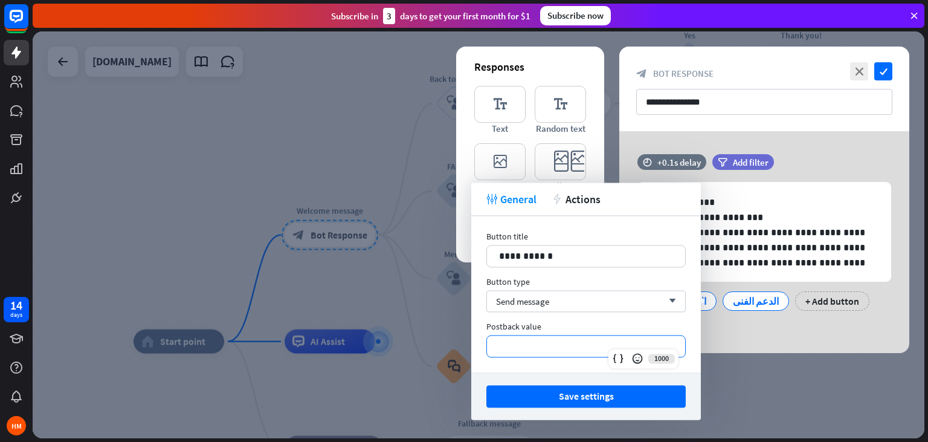
click at [554, 344] on p "**********" at bounding box center [586, 345] width 174 height 15
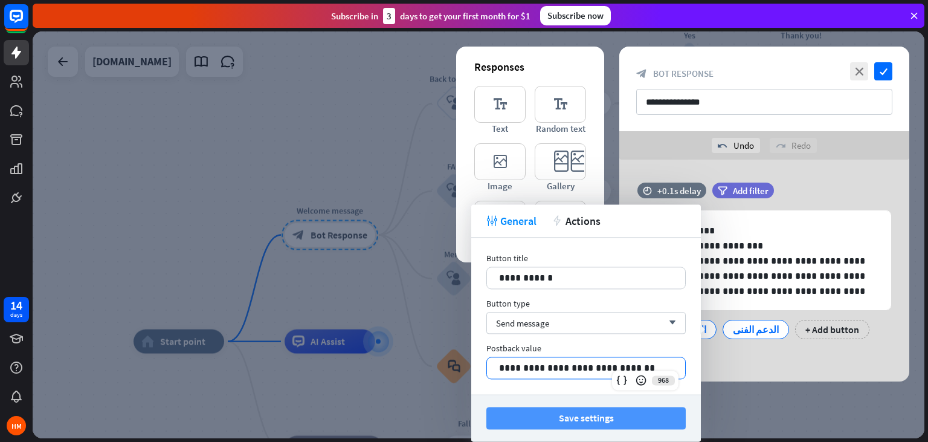
click at [574, 413] on button "Save settings" at bounding box center [585, 418] width 199 height 22
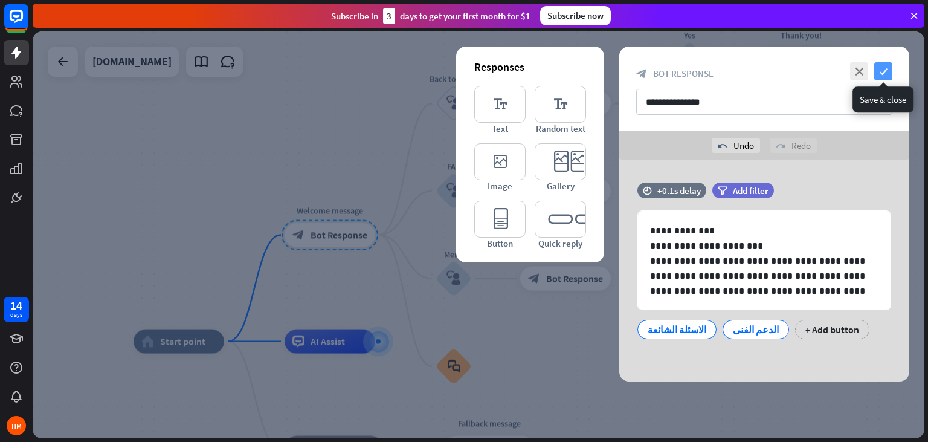
click at [887, 69] on icon "check" at bounding box center [883, 71] width 18 height 18
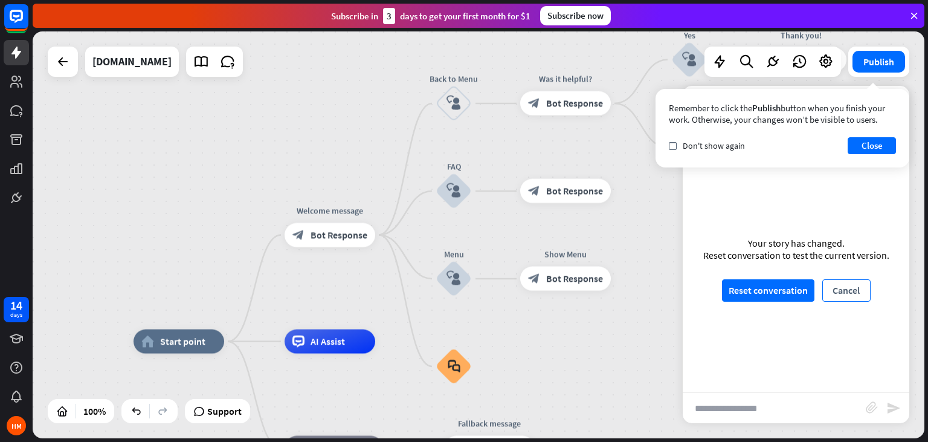
click at [848, 291] on button "Cancel" at bounding box center [846, 290] width 48 height 22
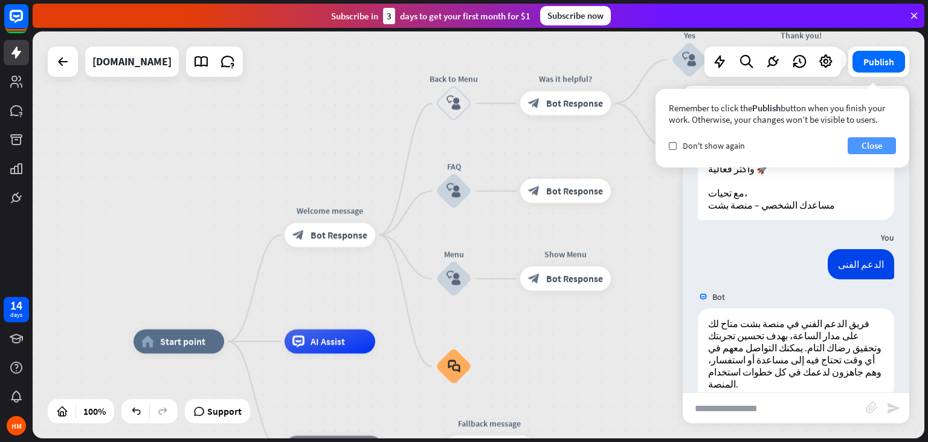
click at [873, 152] on button "Close" at bounding box center [871, 145] width 48 height 17
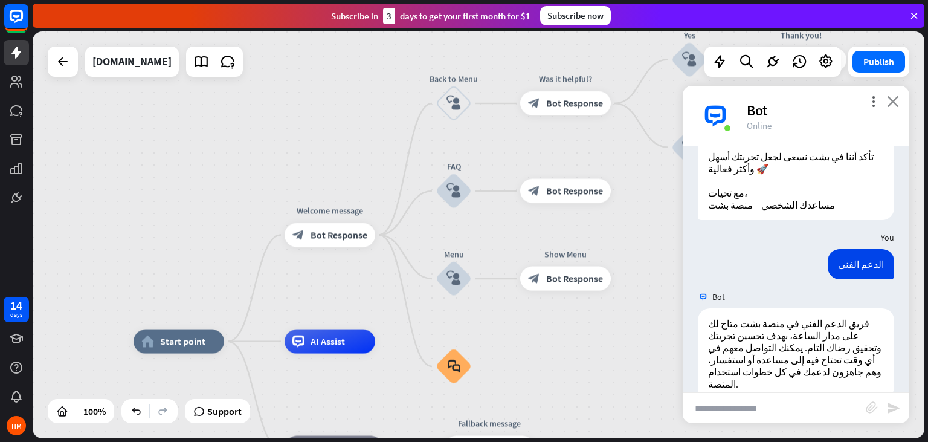
click at [896, 105] on icon "close" at bounding box center [893, 100] width 12 height 11
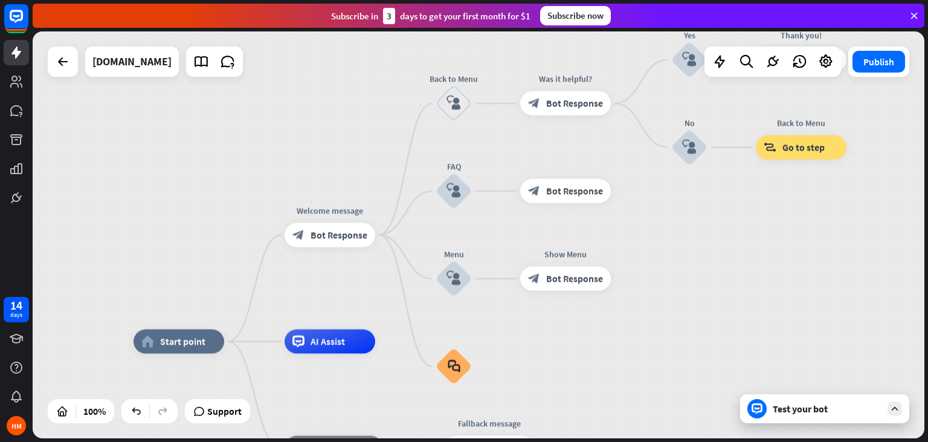
click at [808, 414] on div "Test your bot" at bounding box center [824, 408] width 169 height 29
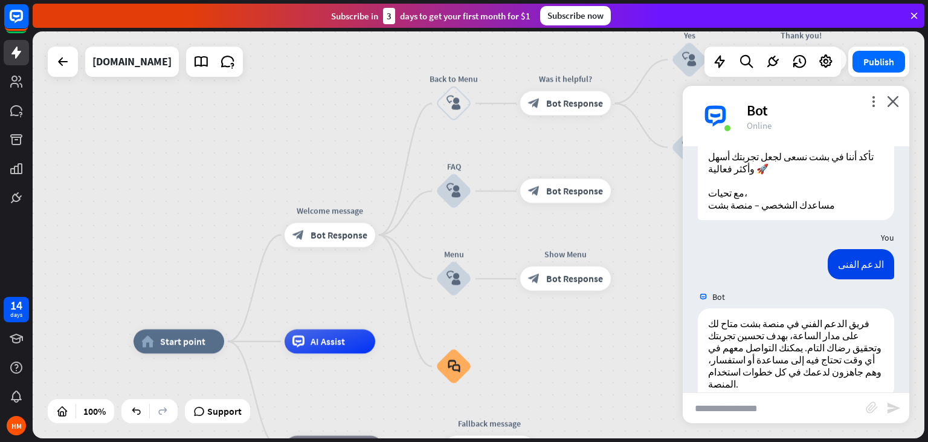
scroll to position [221, 0]
click at [871, 107] on icon "more_vert" at bounding box center [872, 100] width 11 height 11
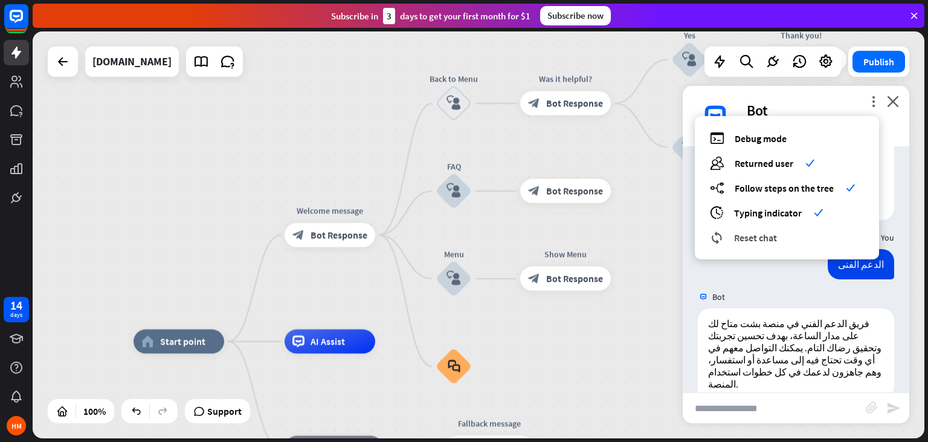
click at [779, 241] on div "reset_chat Reset chat" at bounding box center [787, 237] width 154 height 14
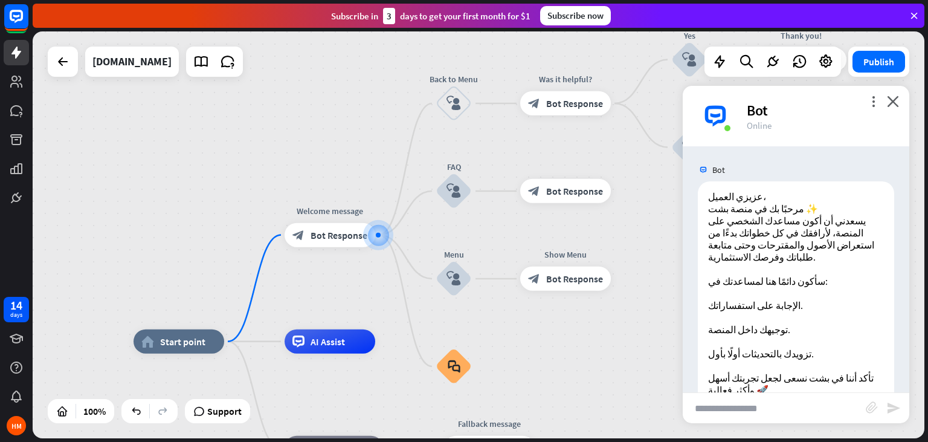
scroll to position [88, 0]
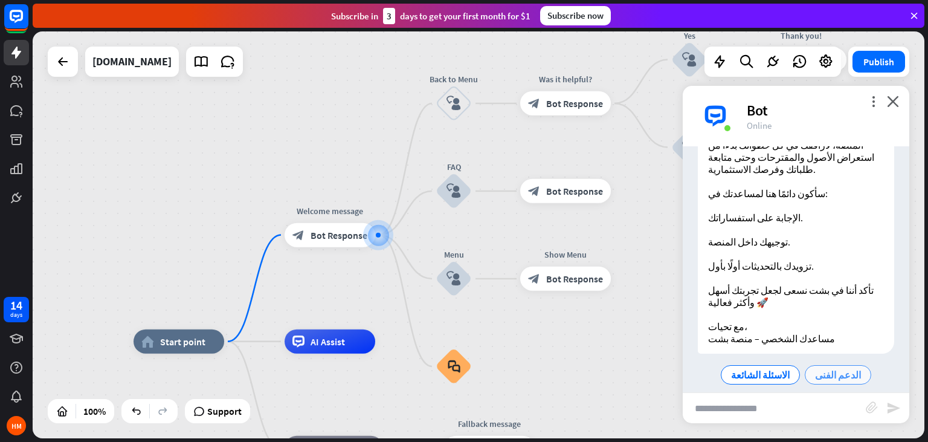
click at [835, 368] on span "الدعم الفنى" at bounding box center [838, 374] width 46 height 12
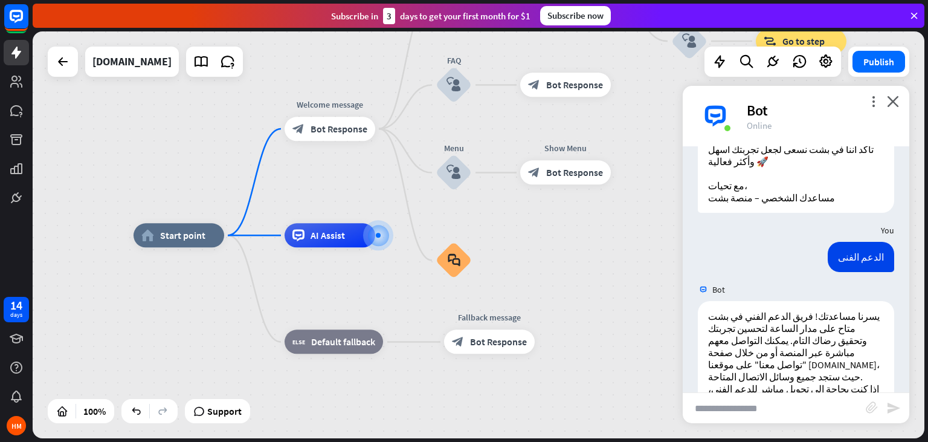
scroll to position [269, 0]
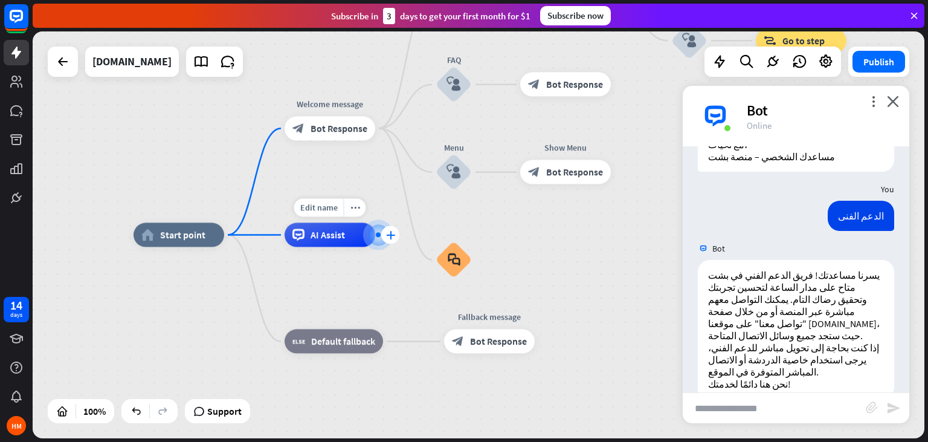
click at [393, 232] on icon "plus" at bounding box center [390, 235] width 9 height 8
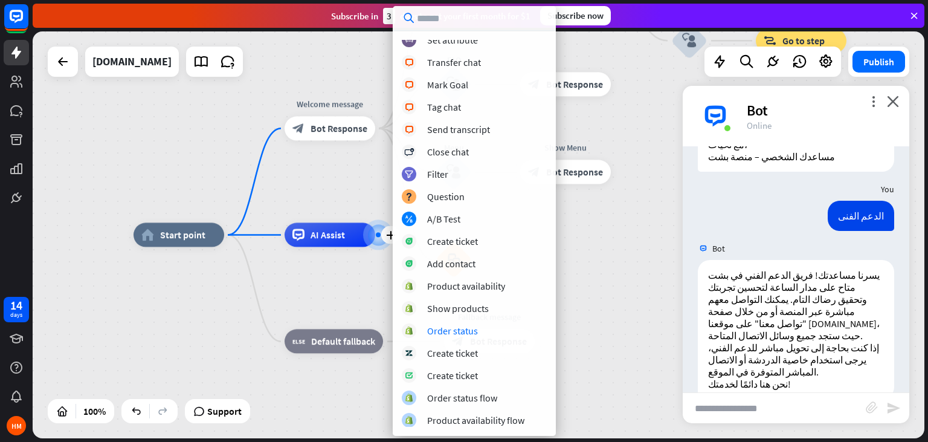
scroll to position [75, 0]
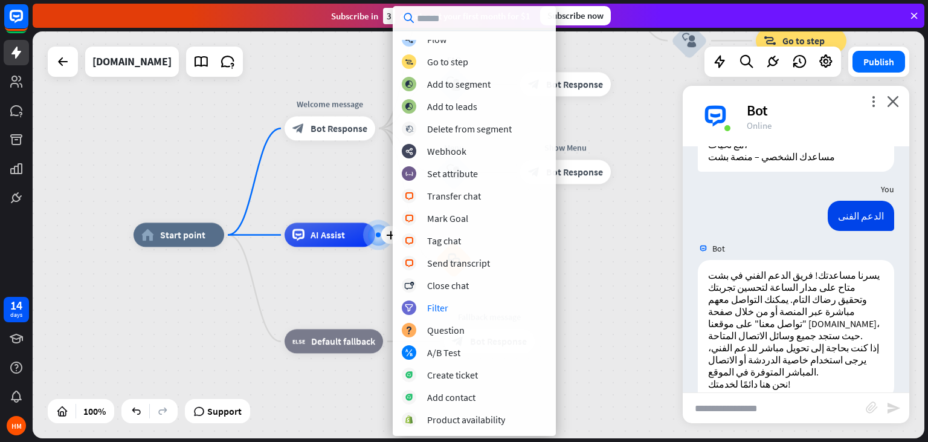
click at [641, 265] on div "home_2 Start point Welcome message block_bot_response Bot Response Back to Menu…" at bounding box center [579, 438] width 892 height 407
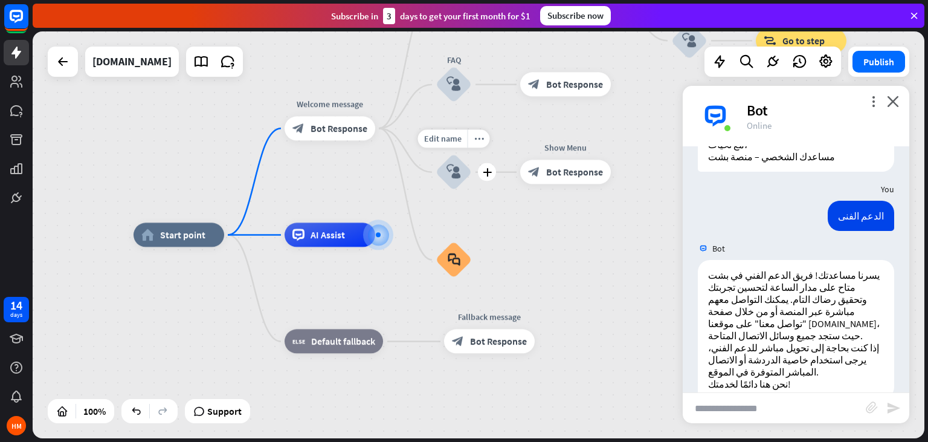
click at [453, 175] on icon "block_user_input" at bounding box center [453, 172] width 14 height 14
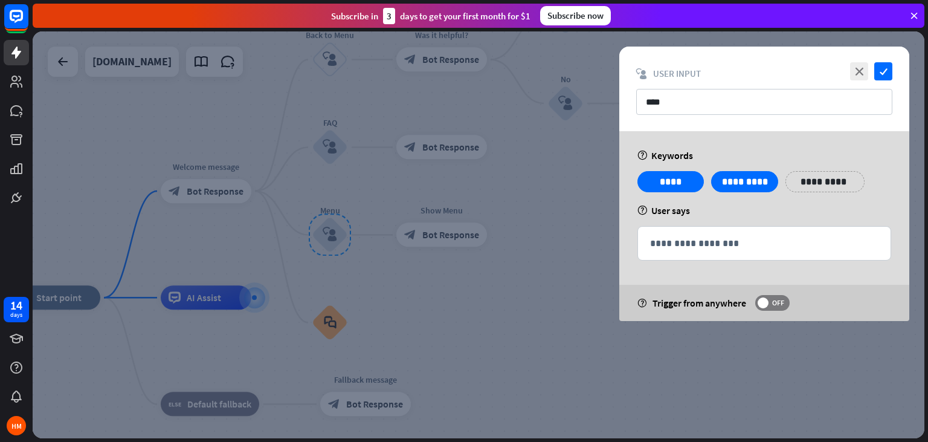
click at [335, 141] on div at bounding box center [479, 234] width 892 height 407
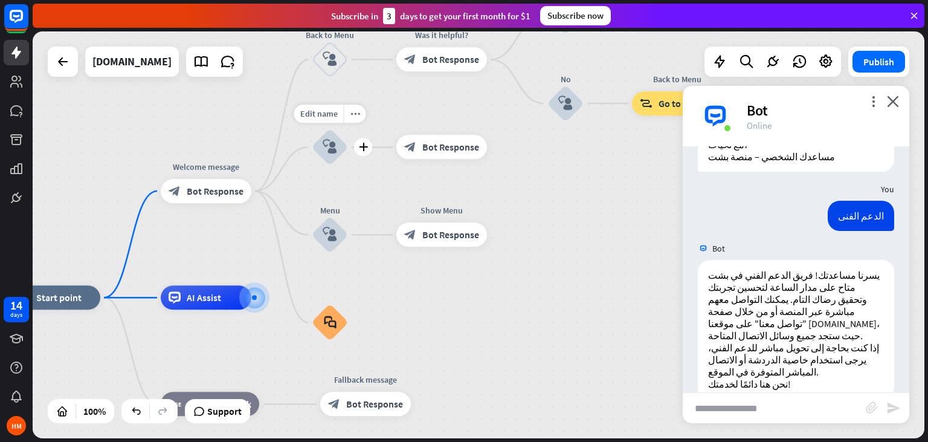
click at [335, 141] on icon "block_user_input" at bounding box center [330, 147] width 14 height 14
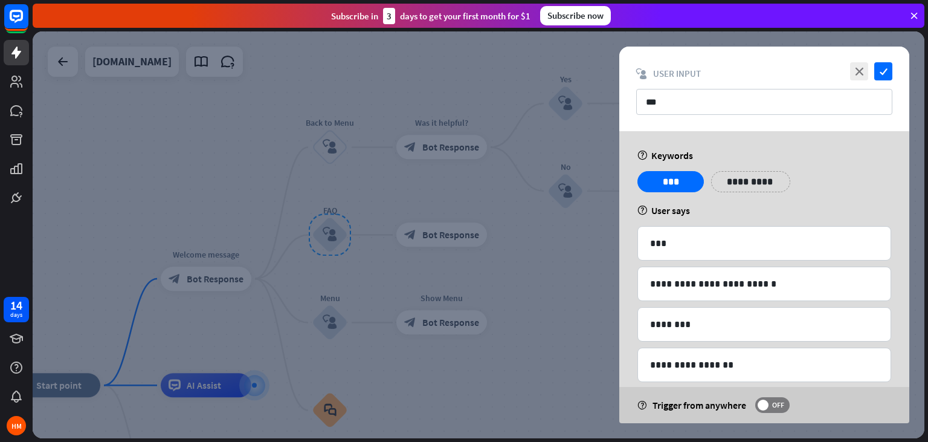
click at [351, 195] on div at bounding box center [479, 234] width 892 height 407
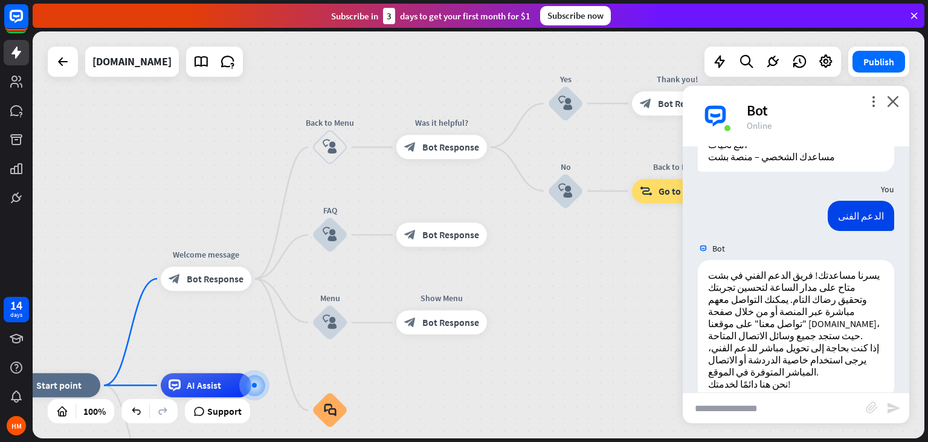
click at [591, 323] on div "home_2 Start point Welcome message block_bot_response Bot Response Back to Menu…" at bounding box center [479, 234] width 892 height 407
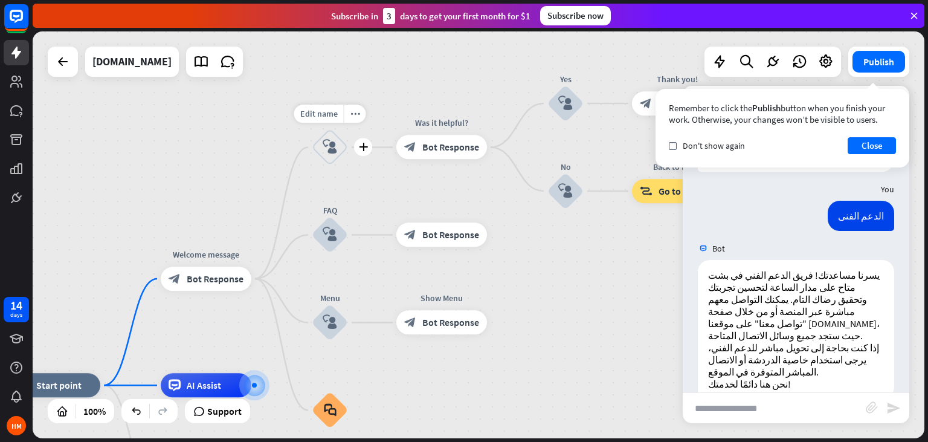
click at [330, 158] on div "block_user_input" at bounding box center [330, 147] width 36 height 36
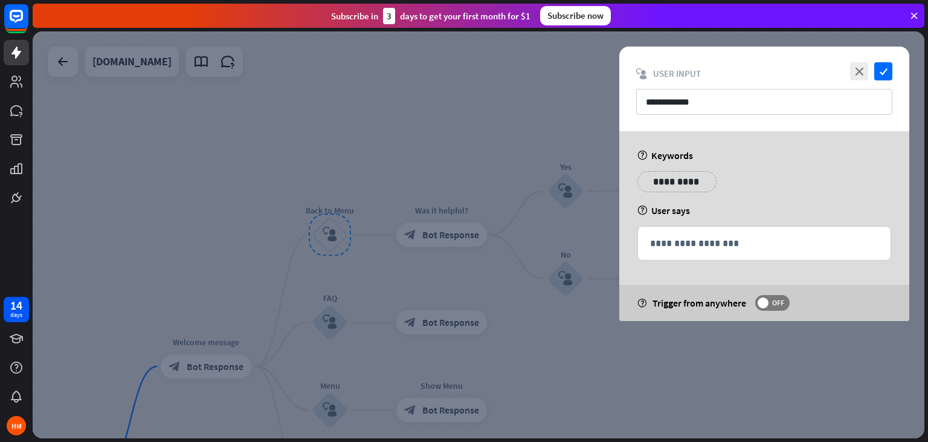
click at [552, 129] on div at bounding box center [479, 234] width 892 height 407
